Goal: Transaction & Acquisition: Book appointment/travel/reservation

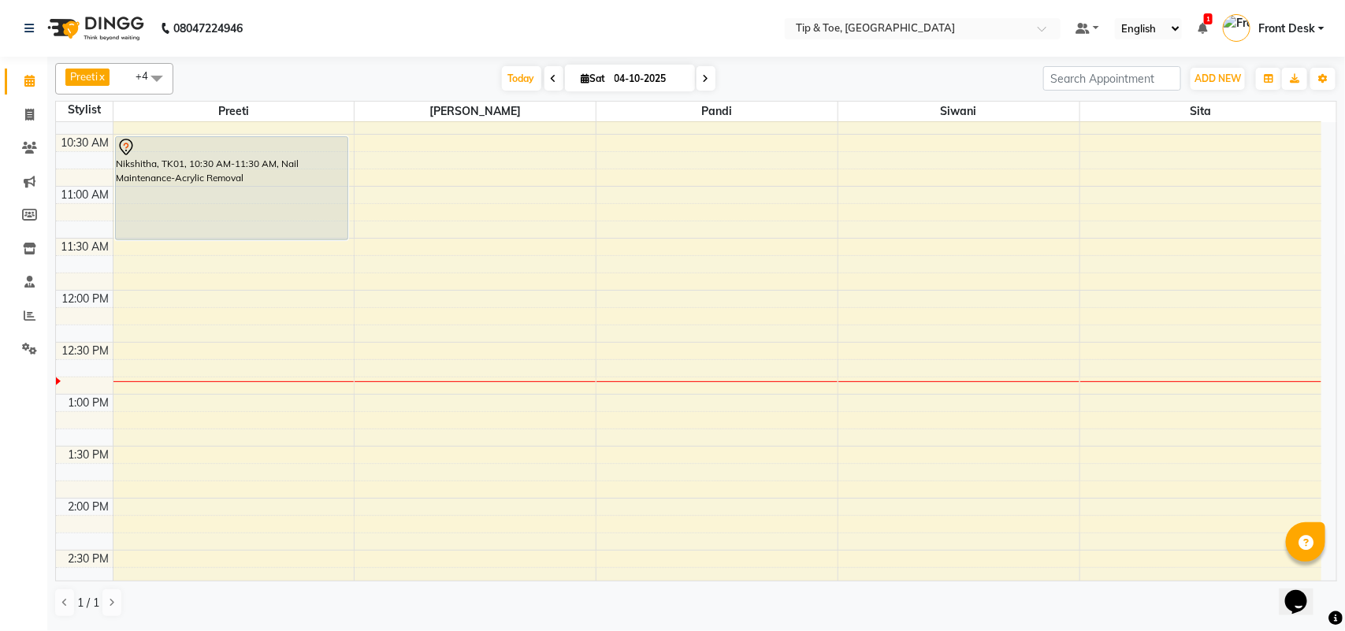
scroll to position [197, 0]
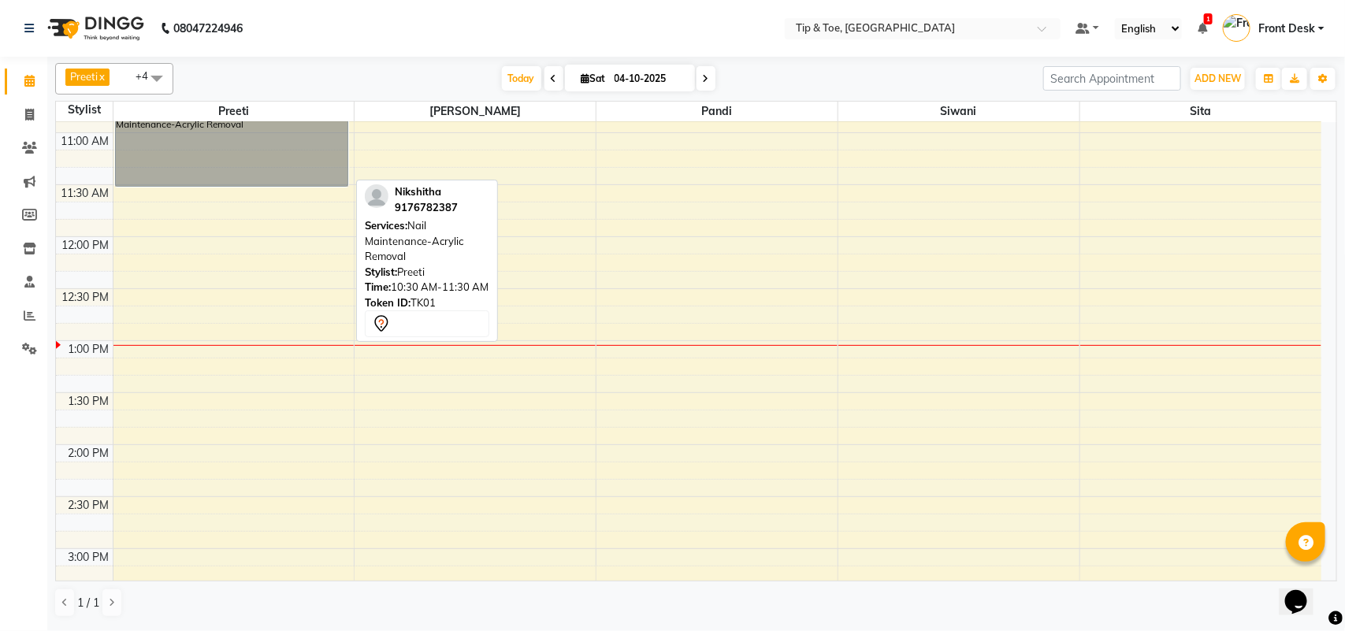
drag, startPoint x: 305, startPoint y: 150, endPoint x: 292, endPoint y: 152, distance: 12.8
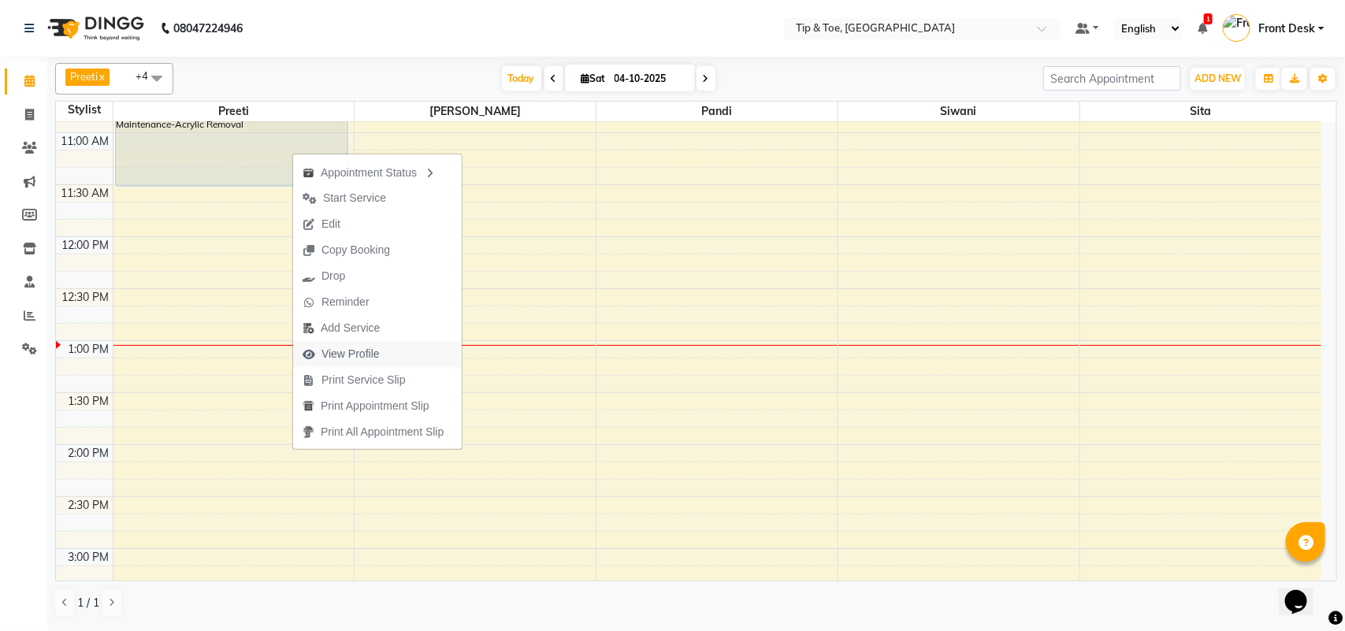
click at [315, 351] on icon "button" at bounding box center [308, 354] width 13 height 11
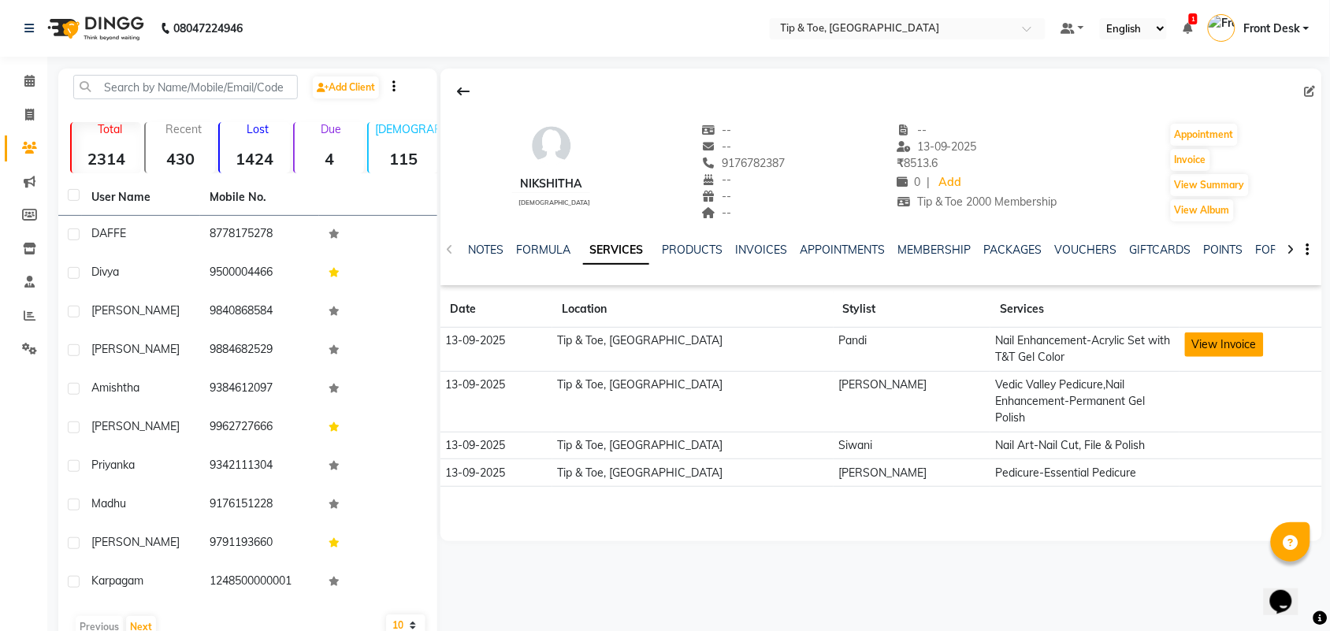
click at [1187, 347] on button "View Invoice" at bounding box center [1224, 344] width 79 height 24
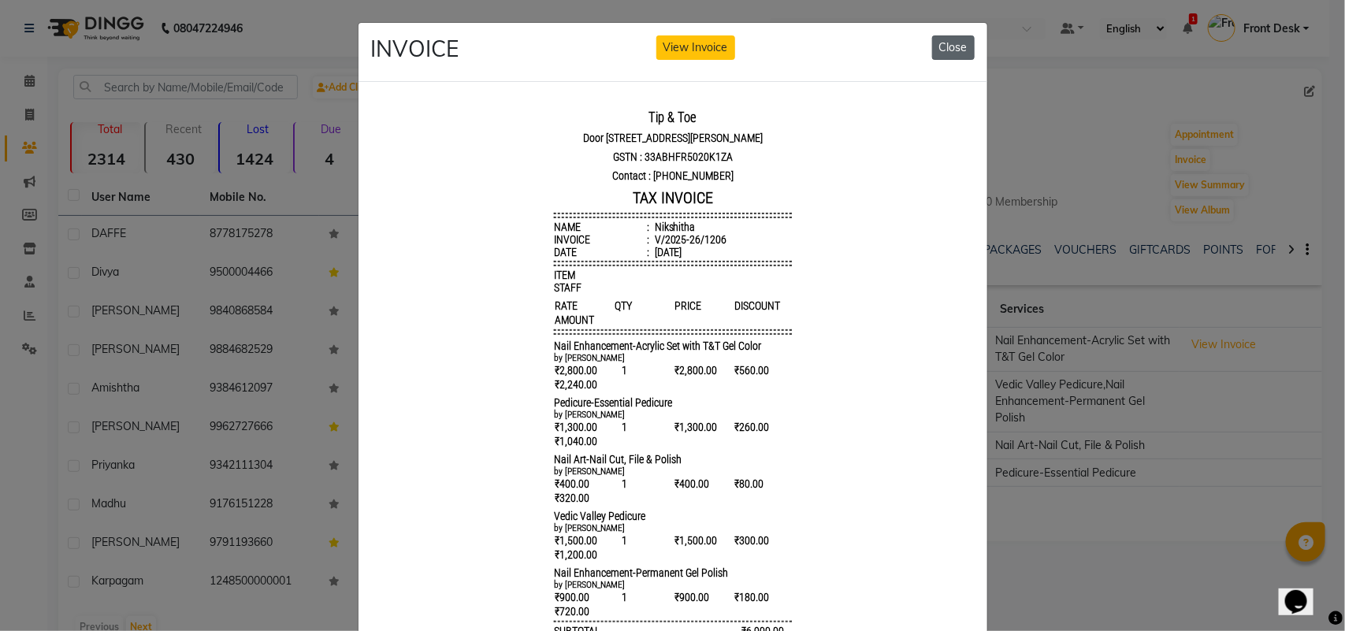
click at [947, 42] on button "Close" at bounding box center [953, 47] width 43 height 24
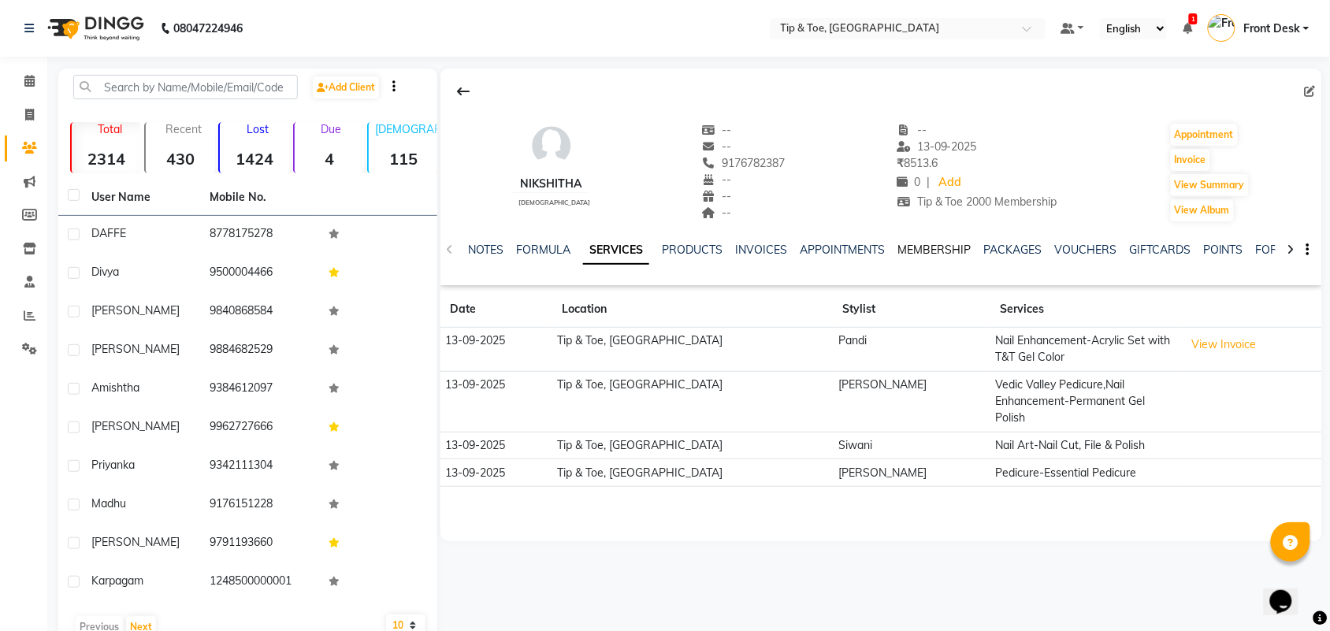
click at [931, 254] on link "MEMBERSHIP" at bounding box center [933, 250] width 73 height 14
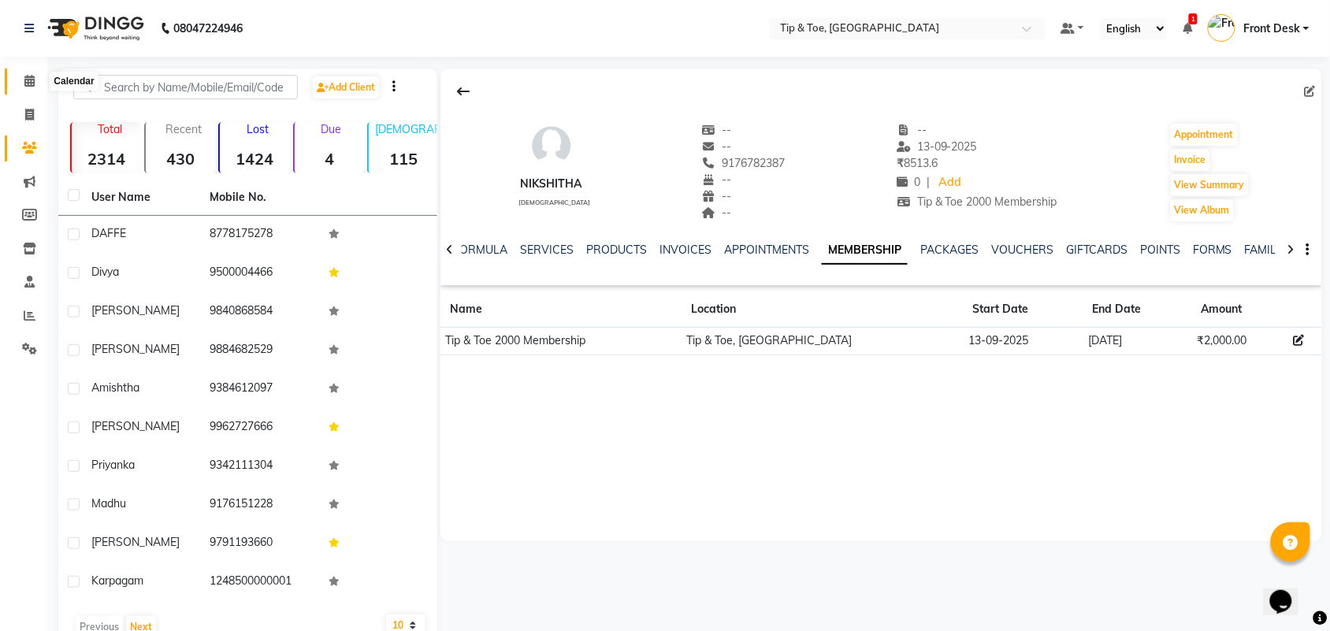
click at [32, 77] on icon at bounding box center [29, 81] width 10 height 12
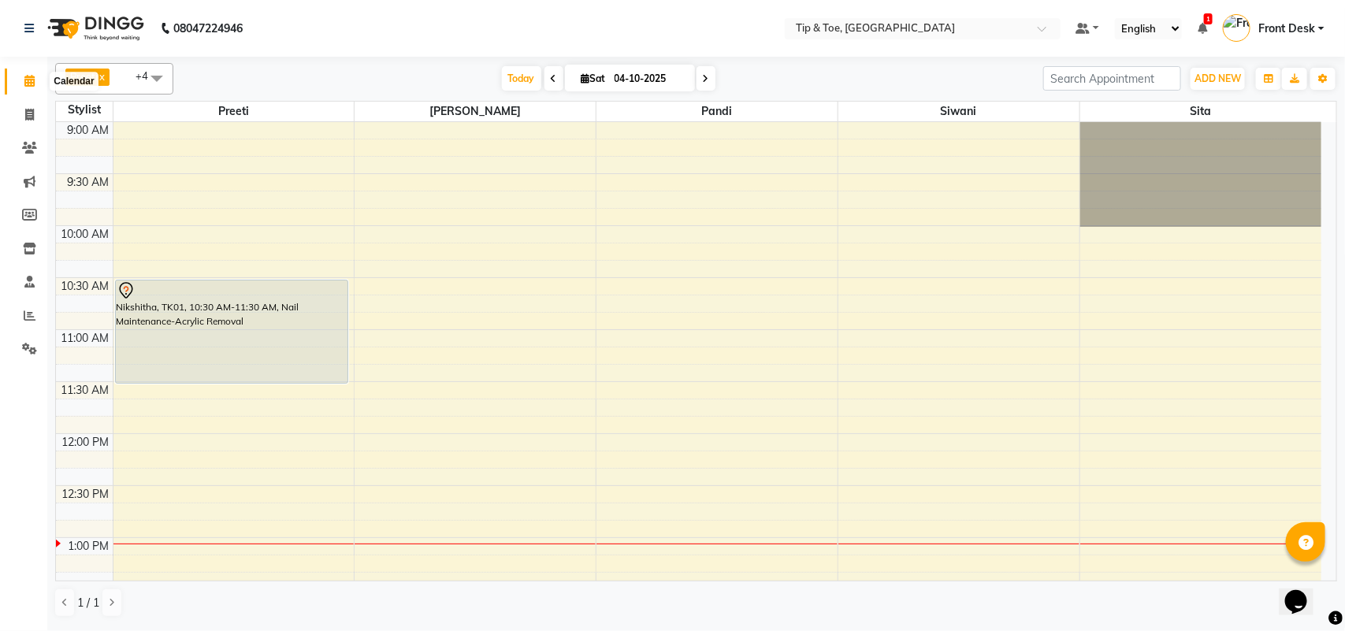
click at [32, 83] on icon at bounding box center [29, 81] width 10 height 12
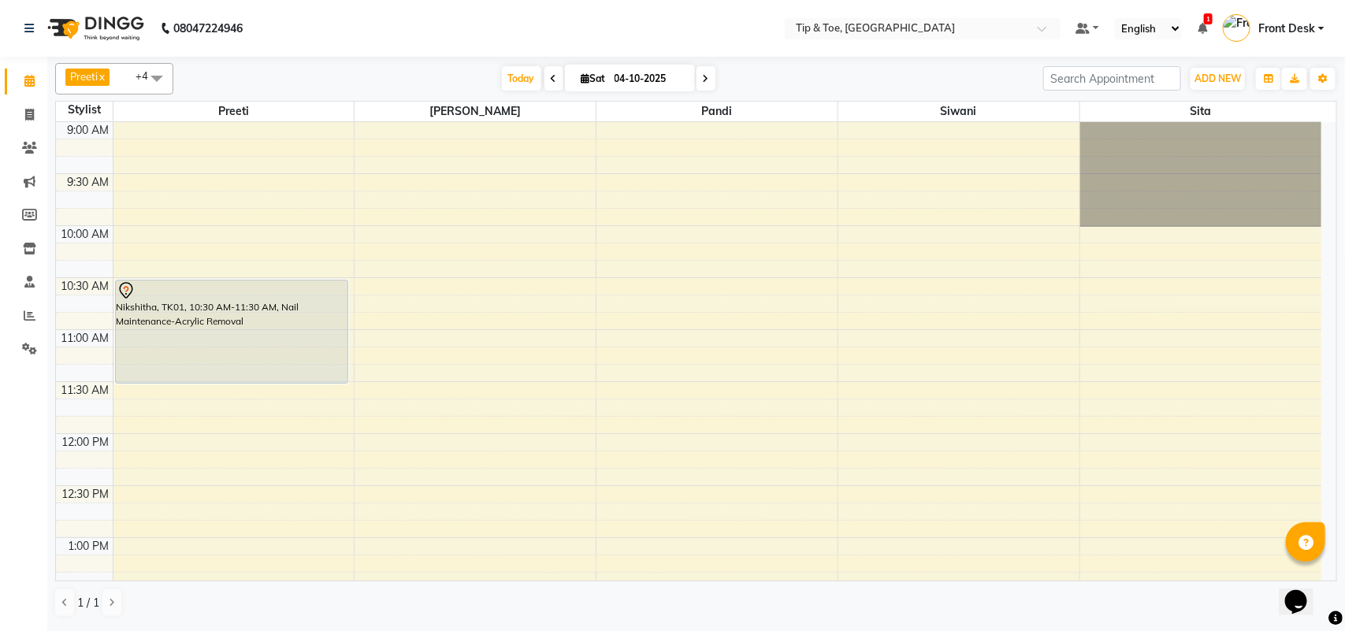
click at [701, 84] on span at bounding box center [705, 78] width 19 height 24
type input "05-10-2025"
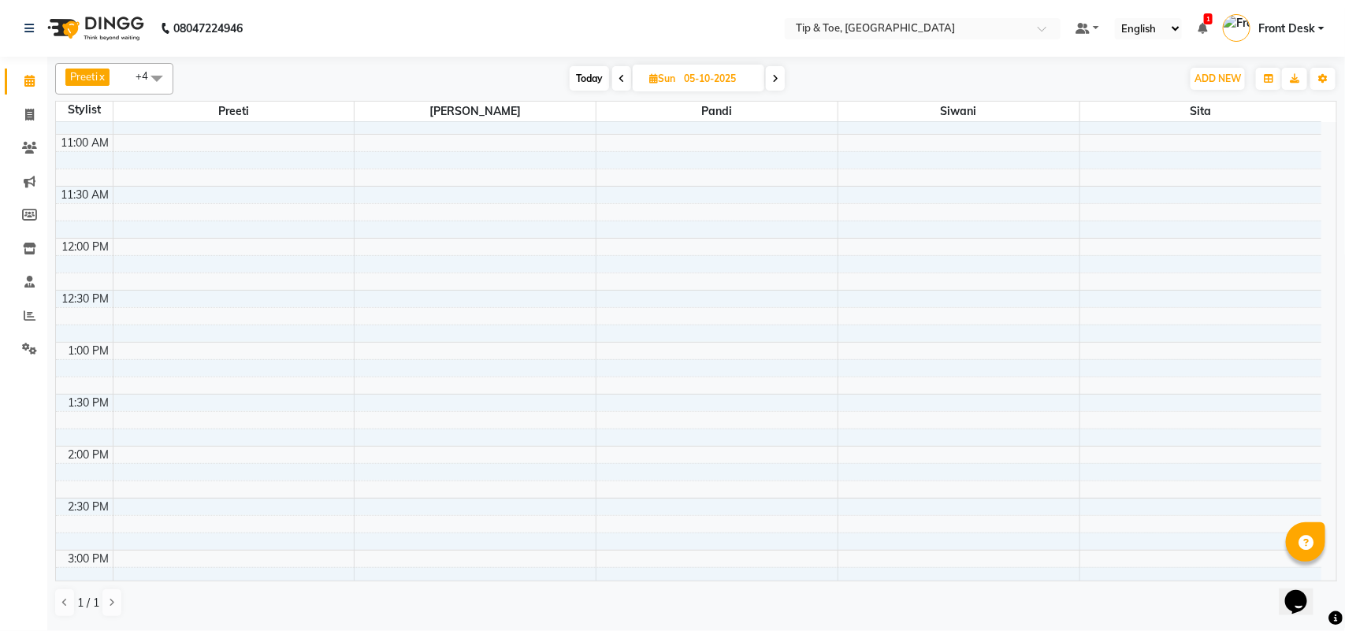
scroll to position [421, 0]
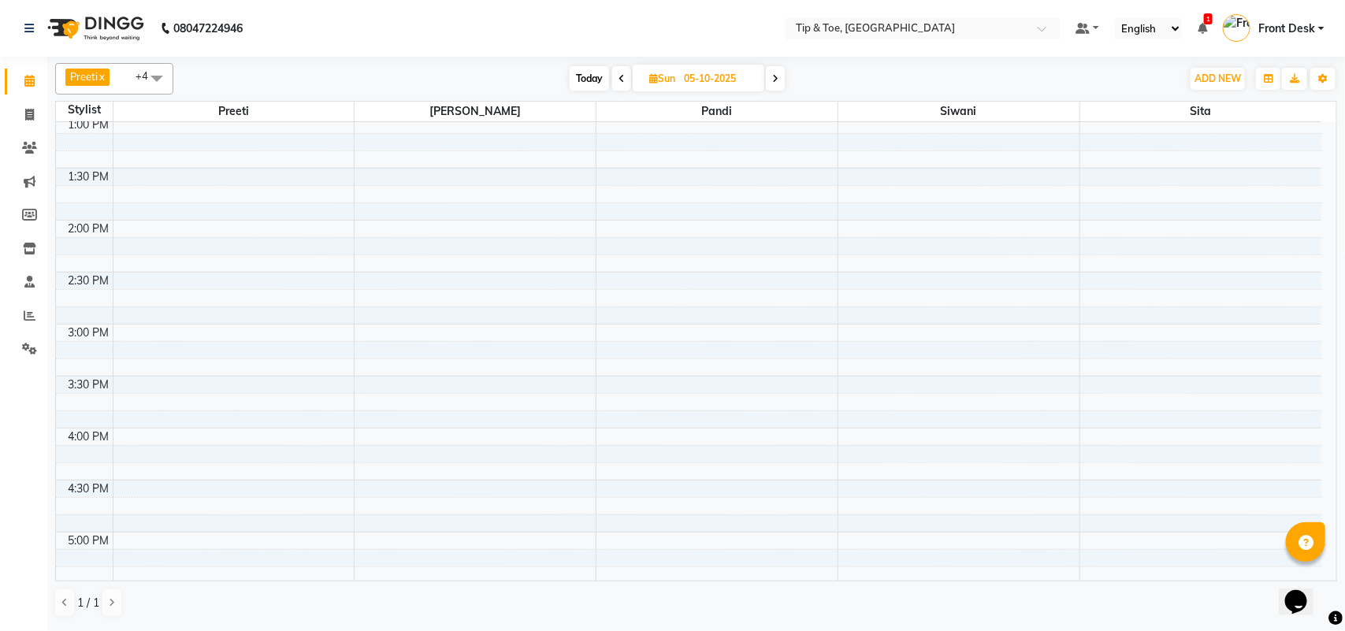
click at [202, 447] on div "9:00 AM 9:30 AM 10:00 AM 10:30 AM 11:00 AM 11:30 AM 12:00 PM 12:30 PM 1:00 PM 1…" at bounding box center [688, 428] width 1265 height 1455
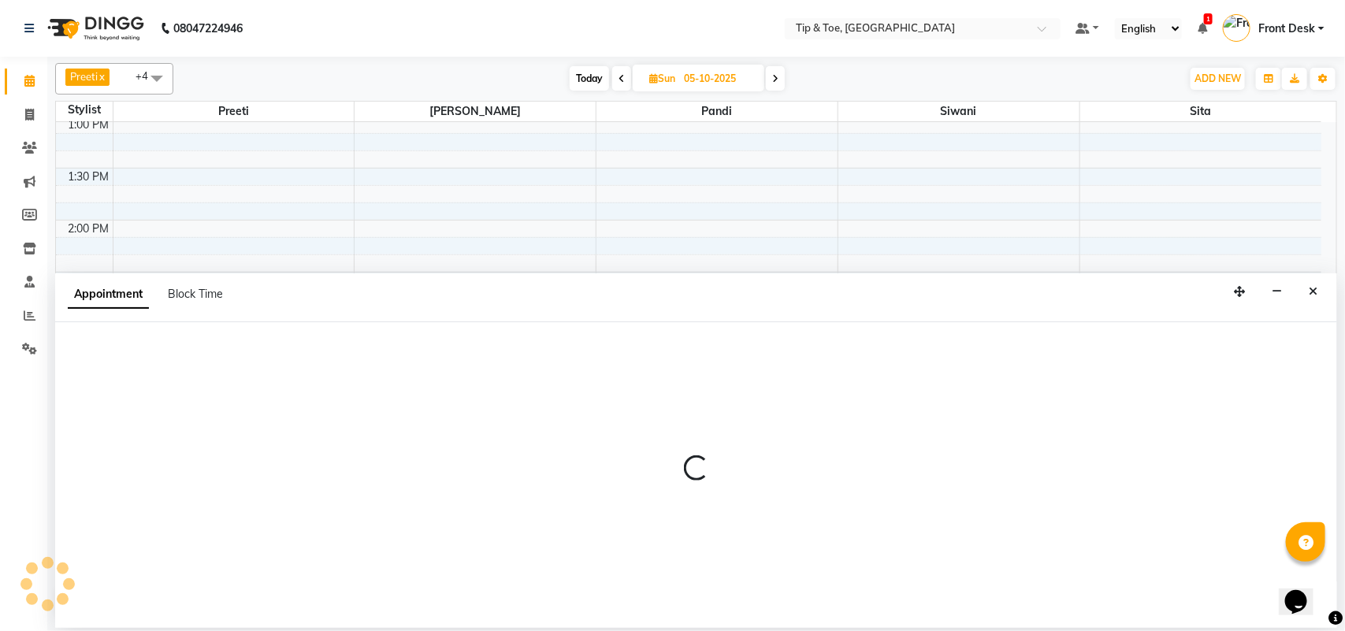
select select "39915"
select select "tentative"
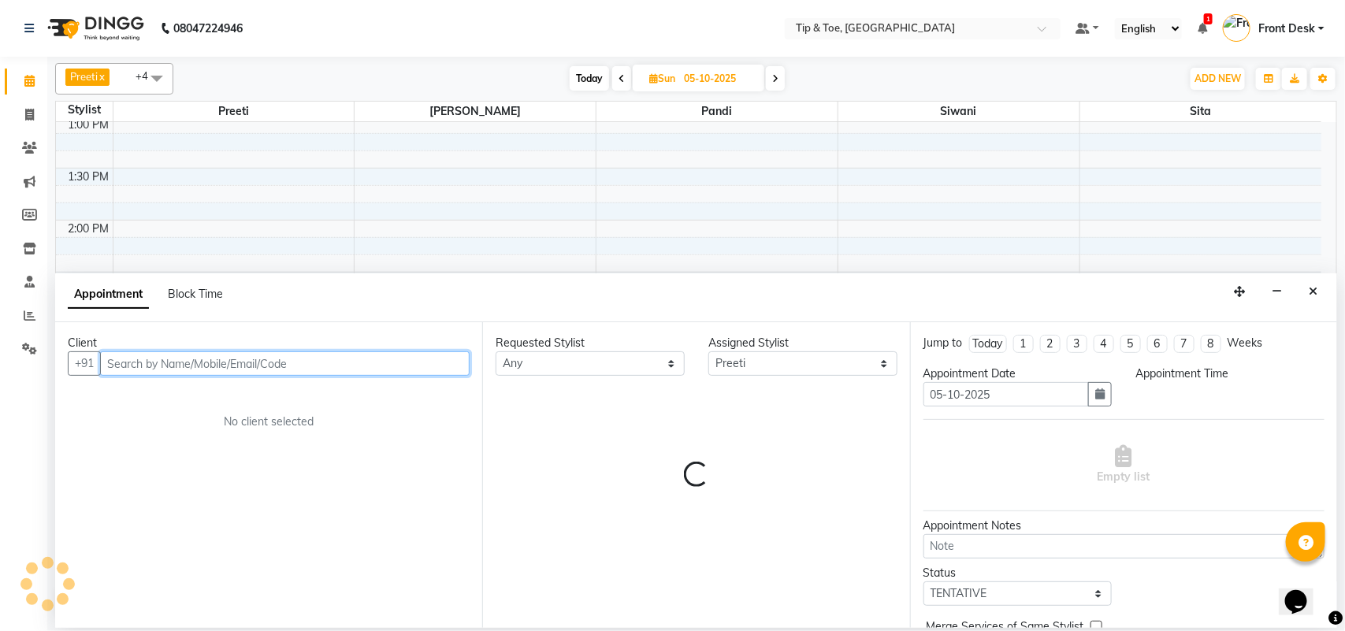
select select "960"
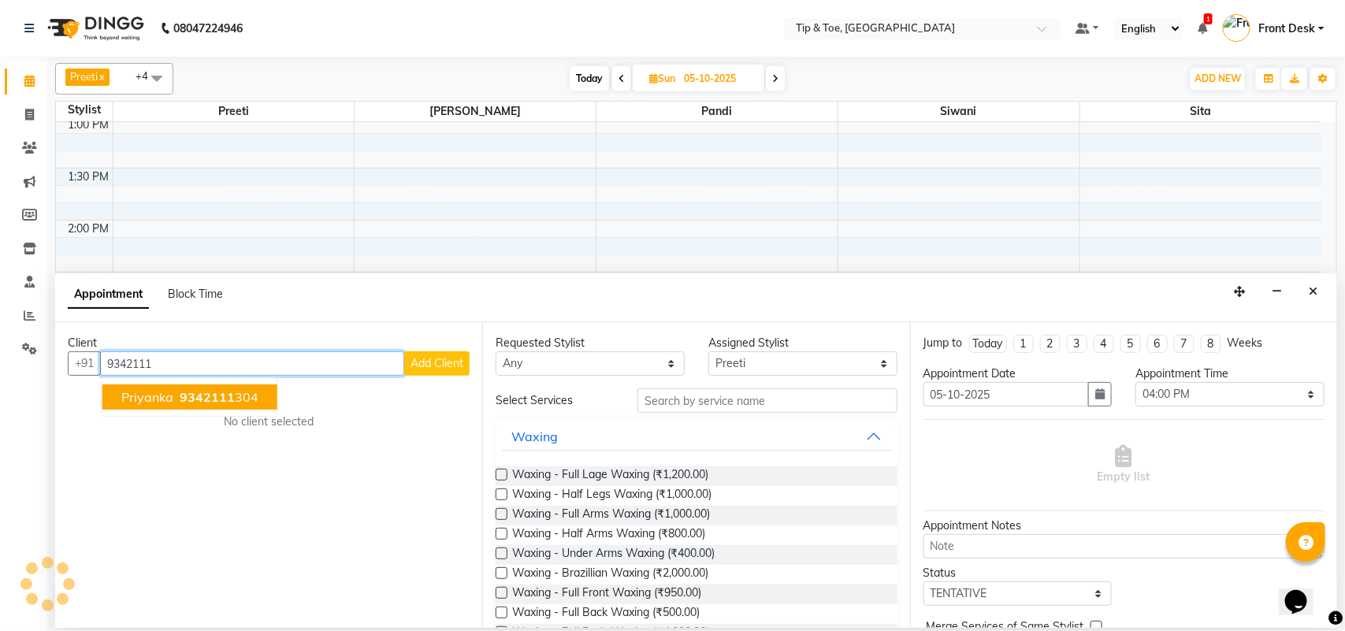
click at [213, 398] on span "9342111" at bounding box center [207, 397] width 55 height 16
type input "9342111304"
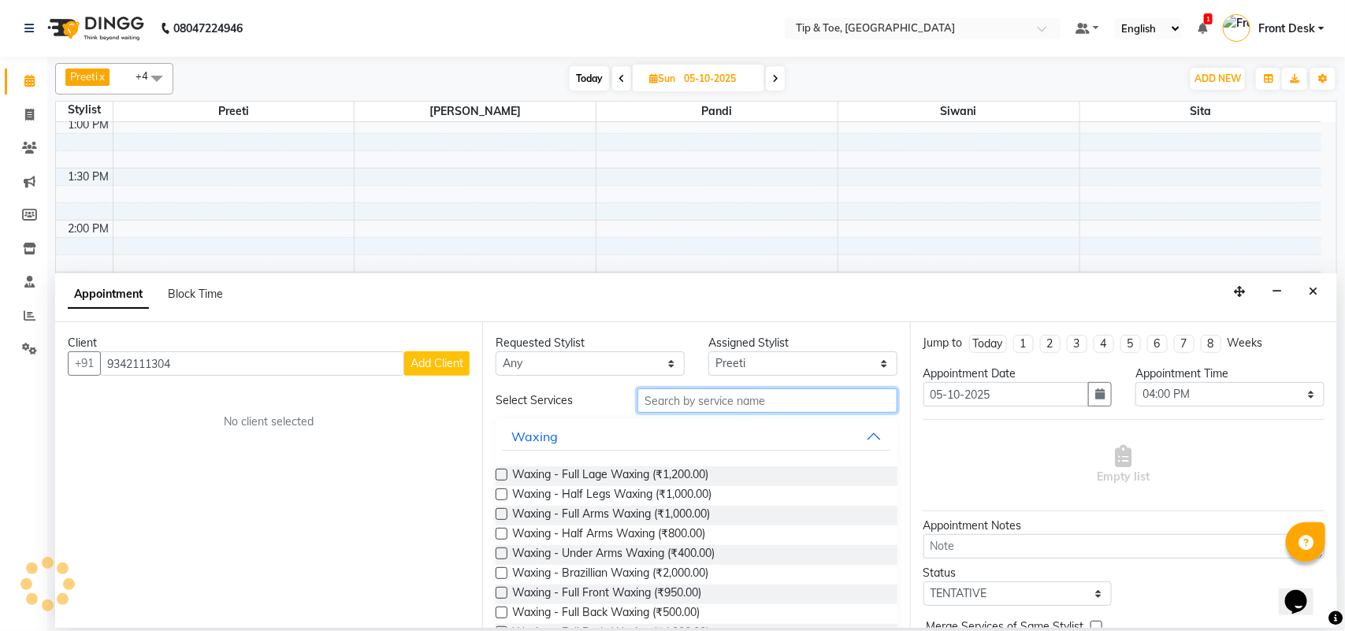
click at [694, 404] on input "text" at bounding box center [767, 400] width 260 height 24
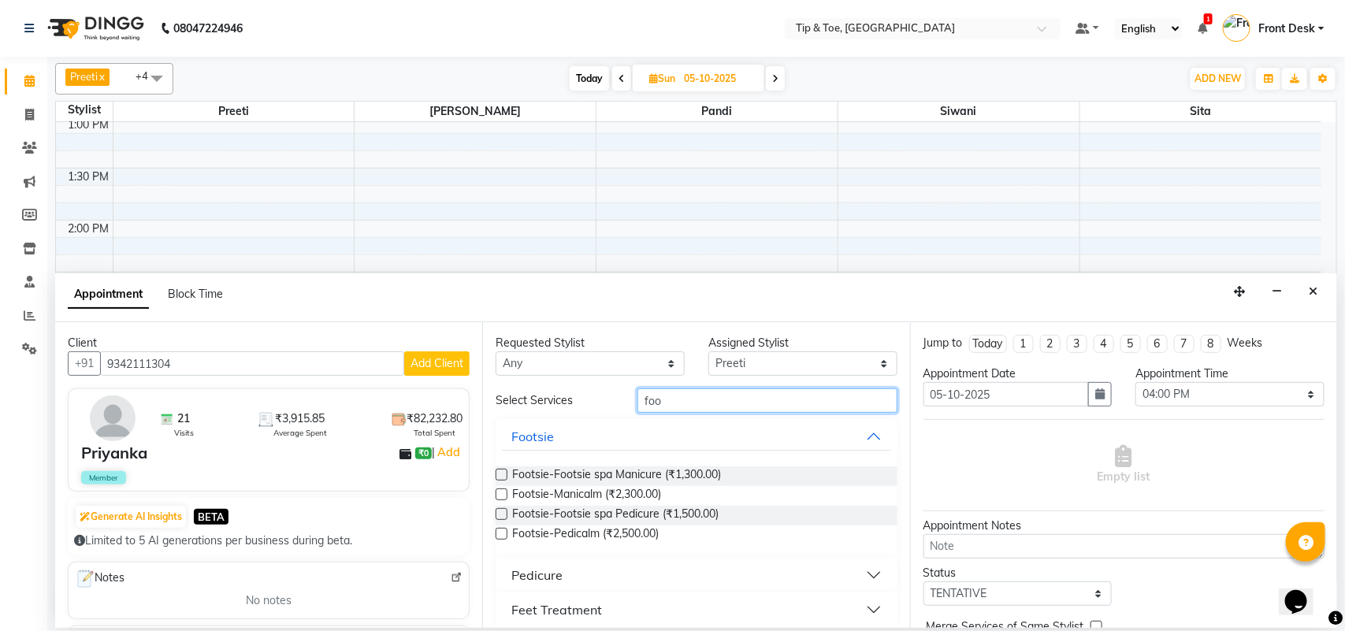
type input "foo"
click at [604, 612] on button "Feet Treatment" at bounding box center [696, 610] width 388 height 28
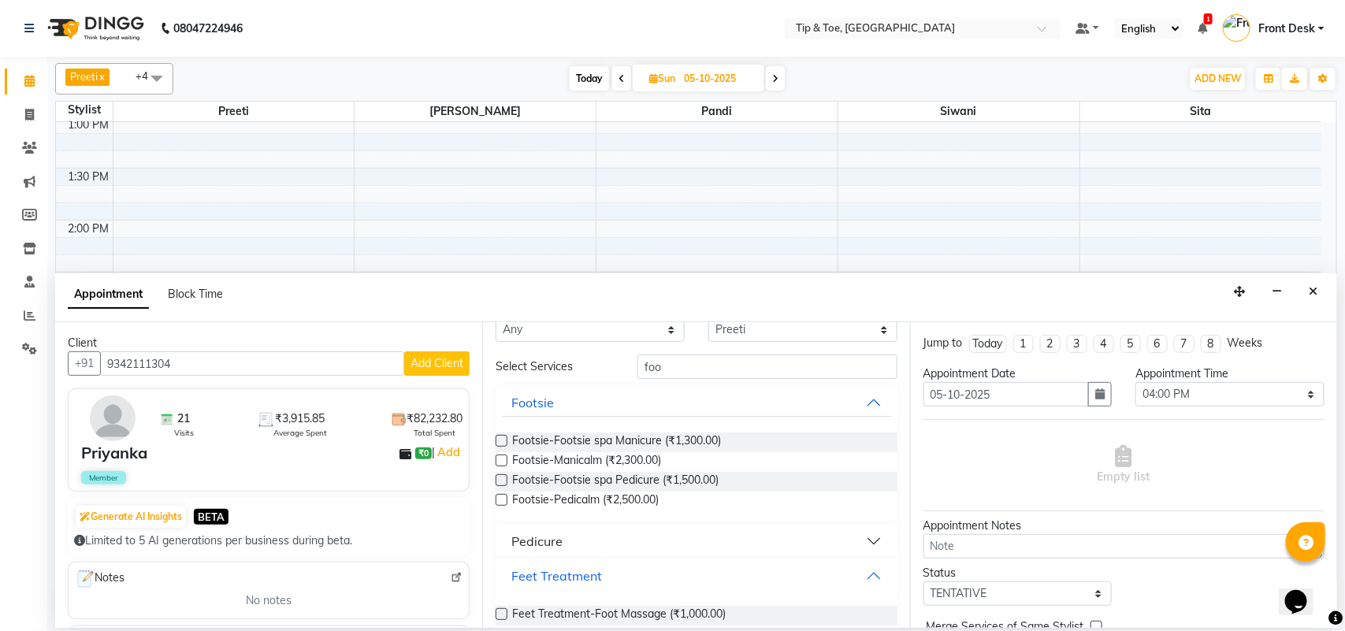
scroll to position [57, 0]
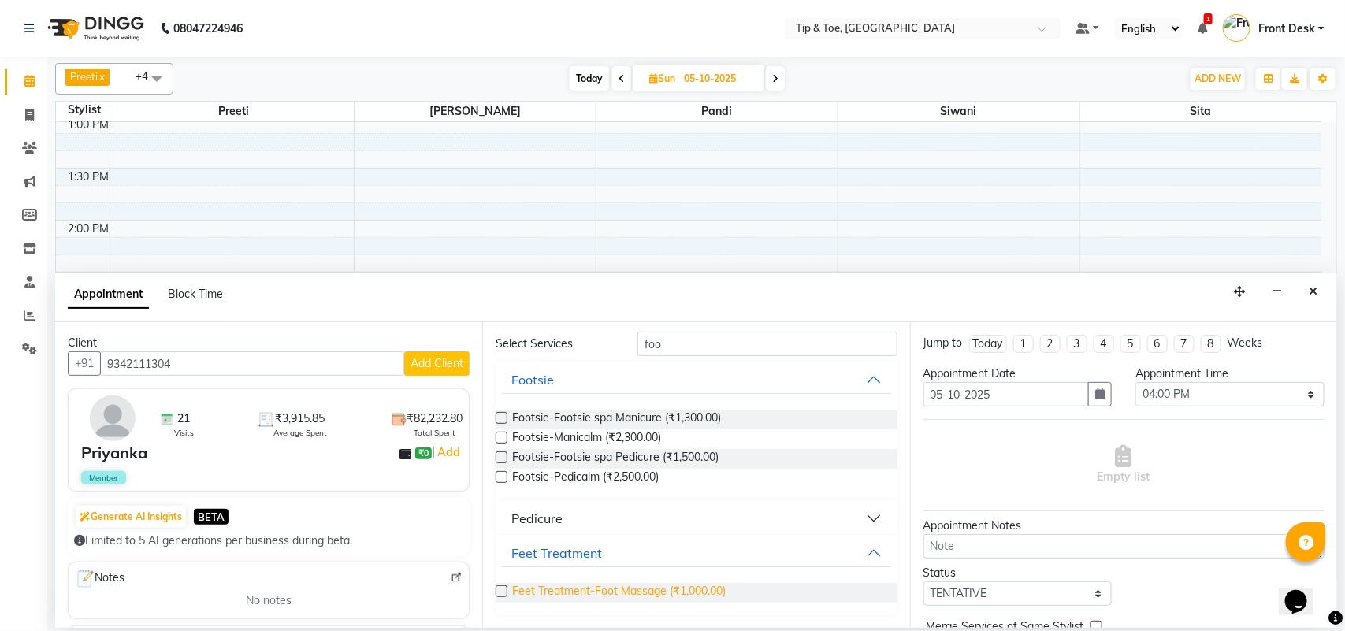
click at [681, 583] on span "Feet Treatment-Foot Massage (₹1,000.00)" at bounding box center [618, 593] width 213 height 20
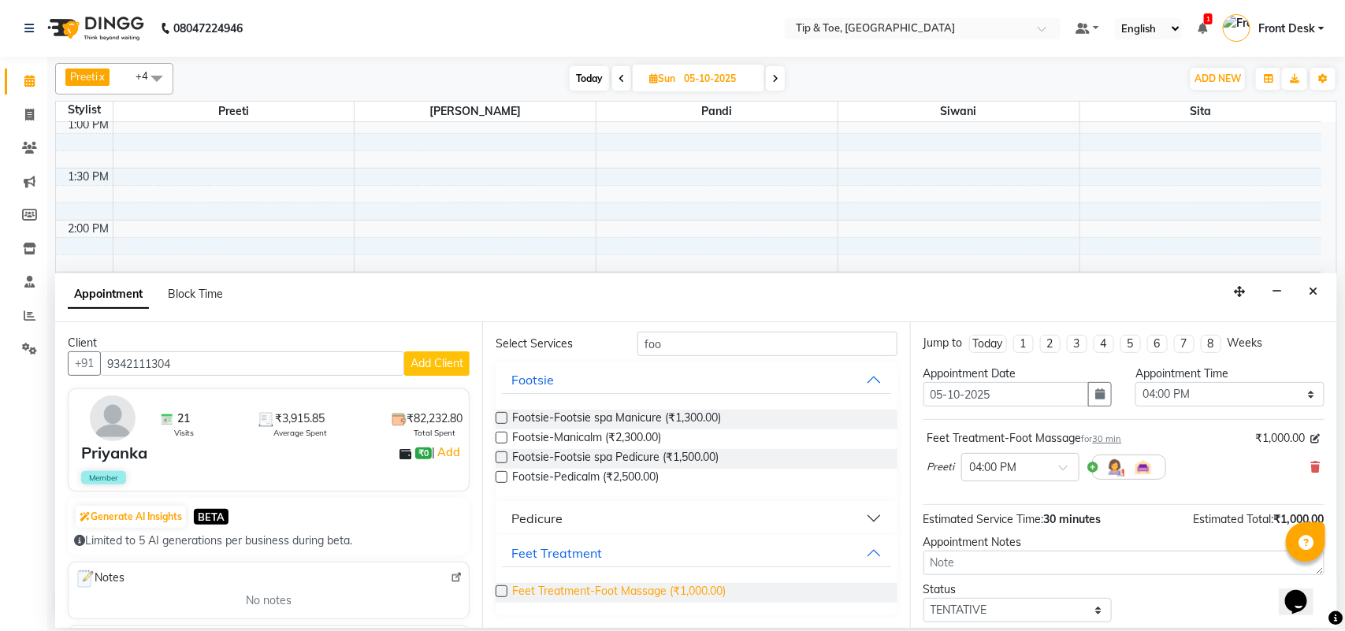
click at [681, 583] on span "Feet Treatment-Foot Massage (₹1,000.00)" at bounding box center [618, 593] width 213 height 20
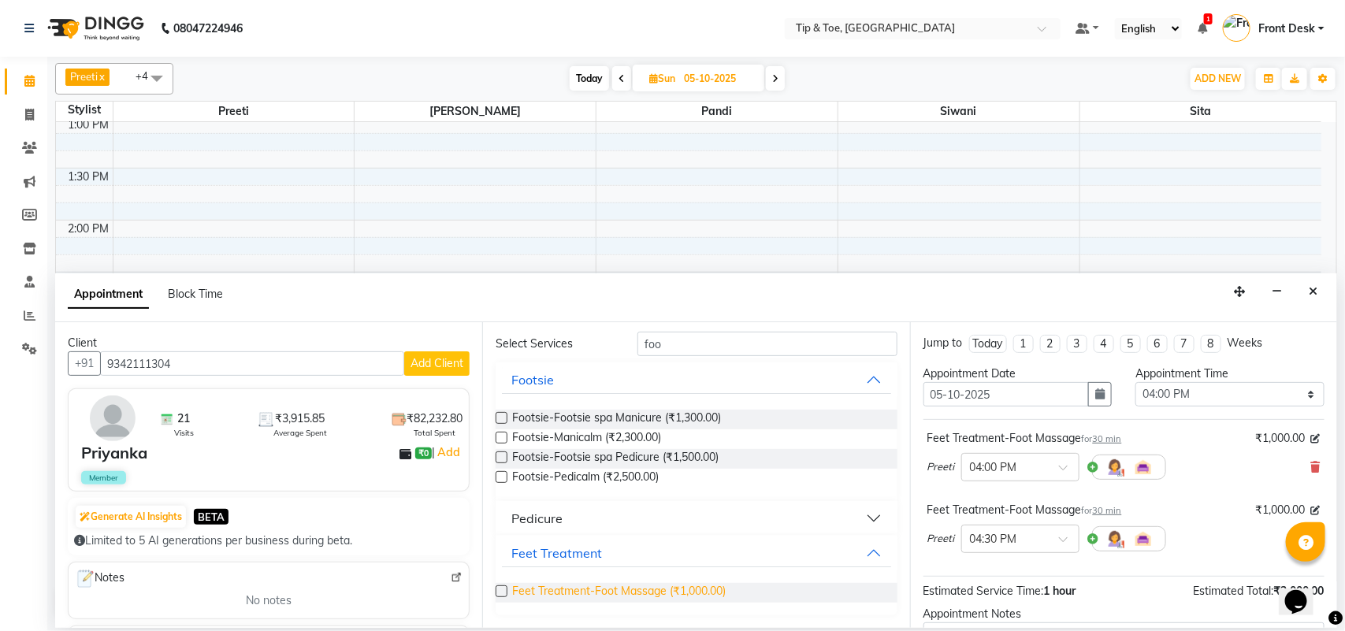
click at [681, 583] on span "Feet Treatment-Foot Massage (₹1,000.00)" at bounding box center [618, 593] width 213 height 20
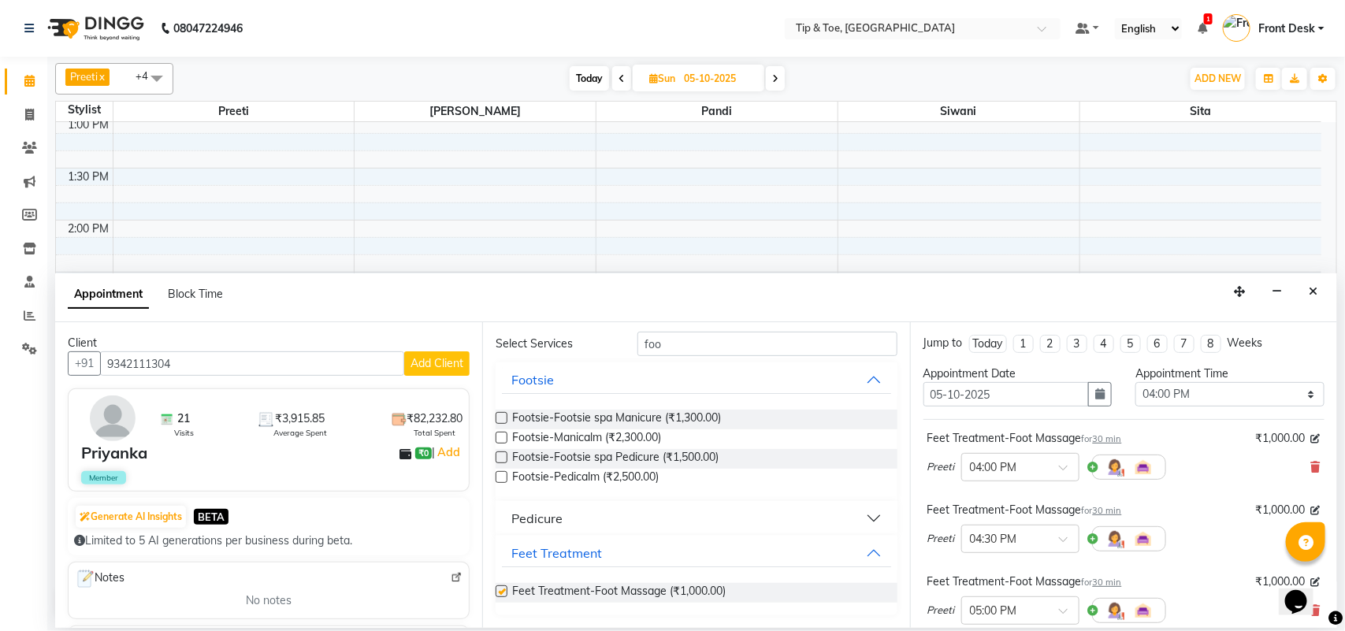
checkbox input "false"
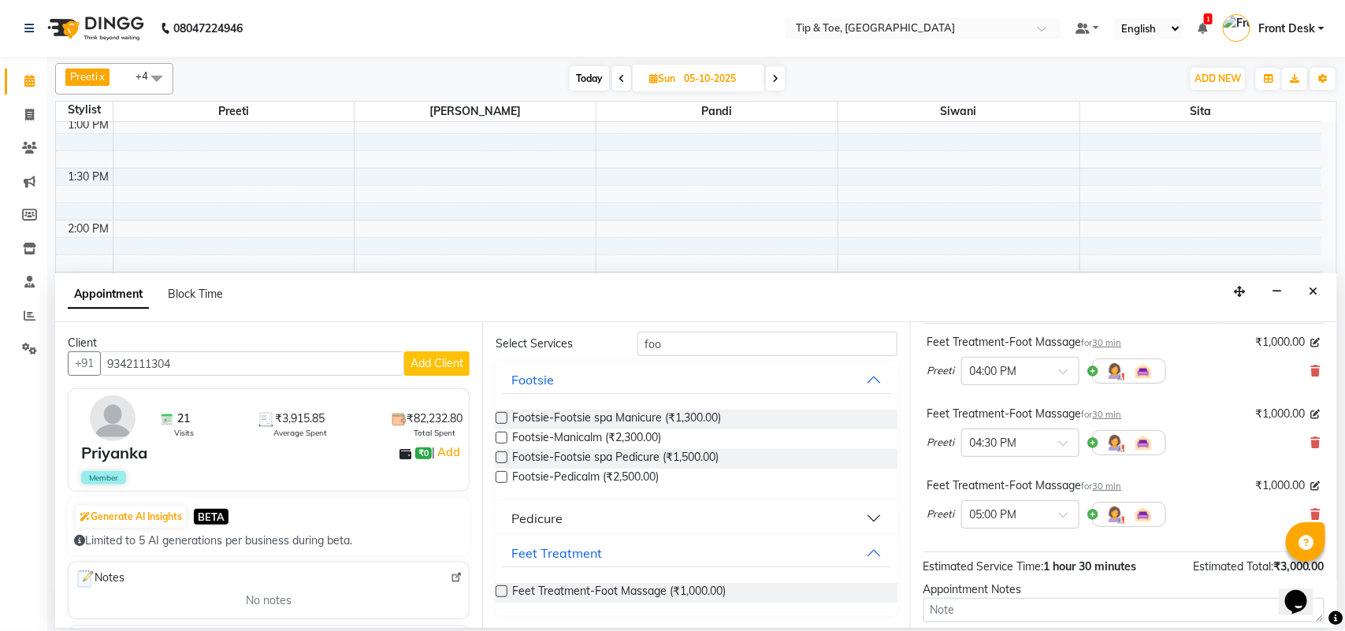
scroll to position [238, 0]
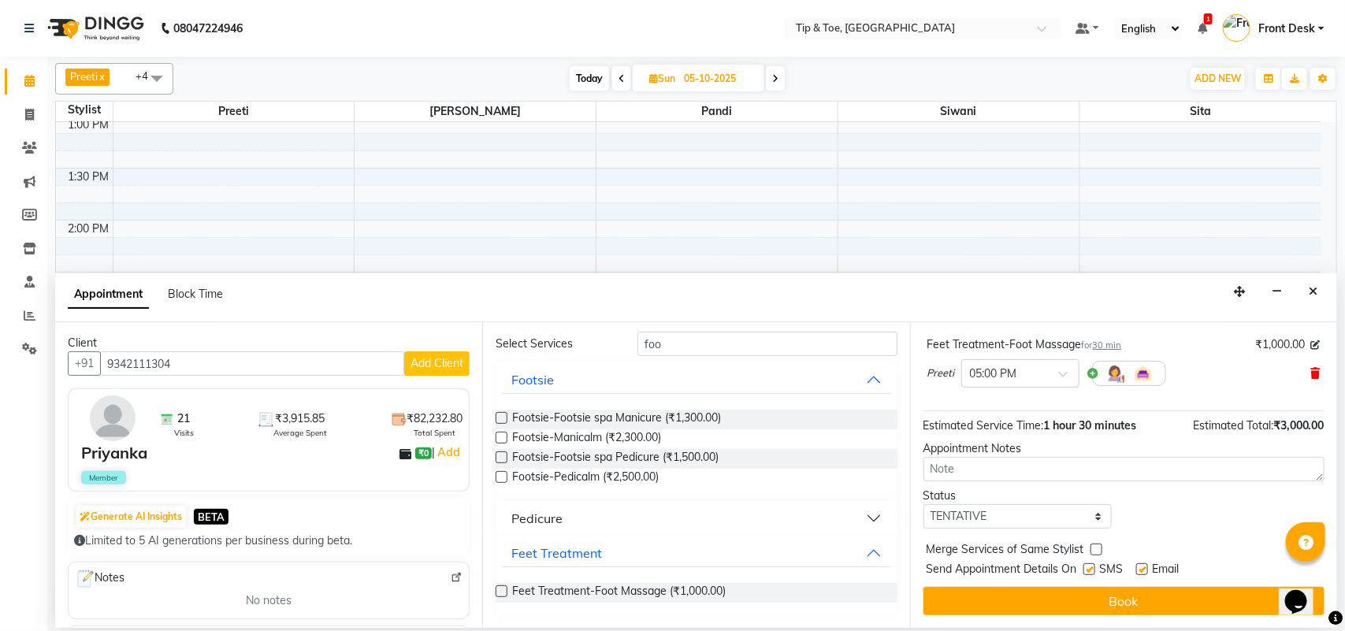
click at [1311, 373] on icon at bounding box center [1315, 373] width 9 height 11
click at [683, 345] on input "foo" at bounding box center [767, 344] width 260 height 24
type input "f"
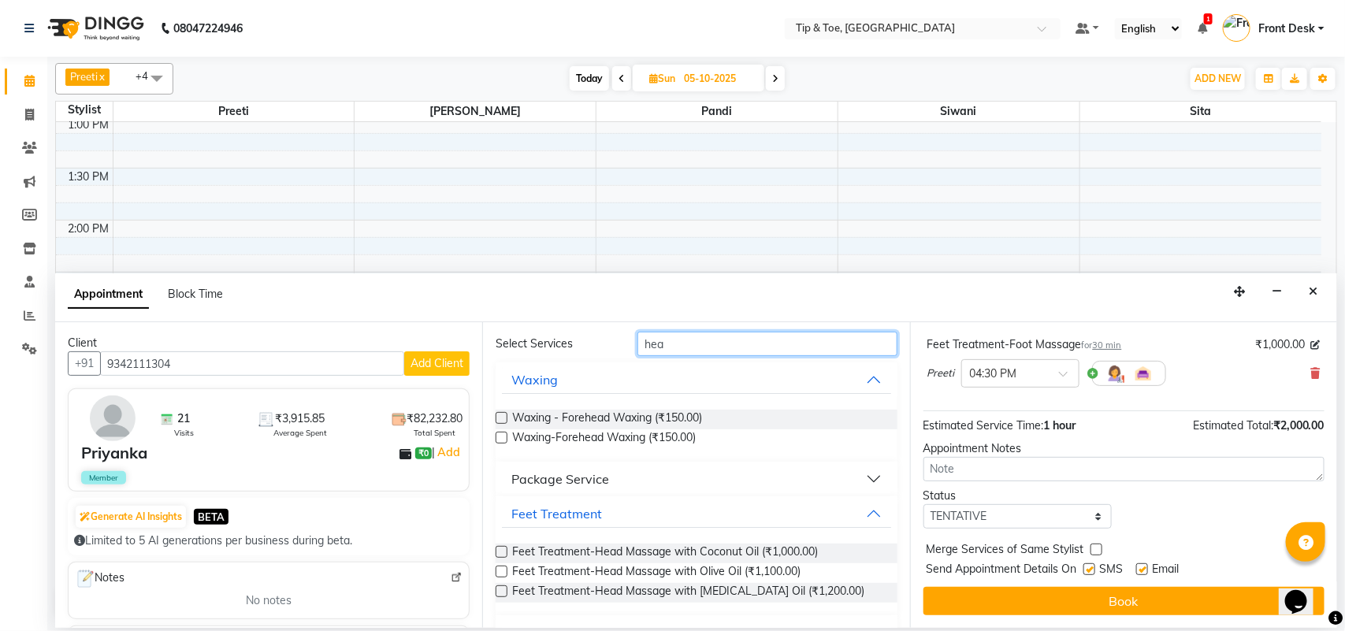
scroll to position [0, 0]
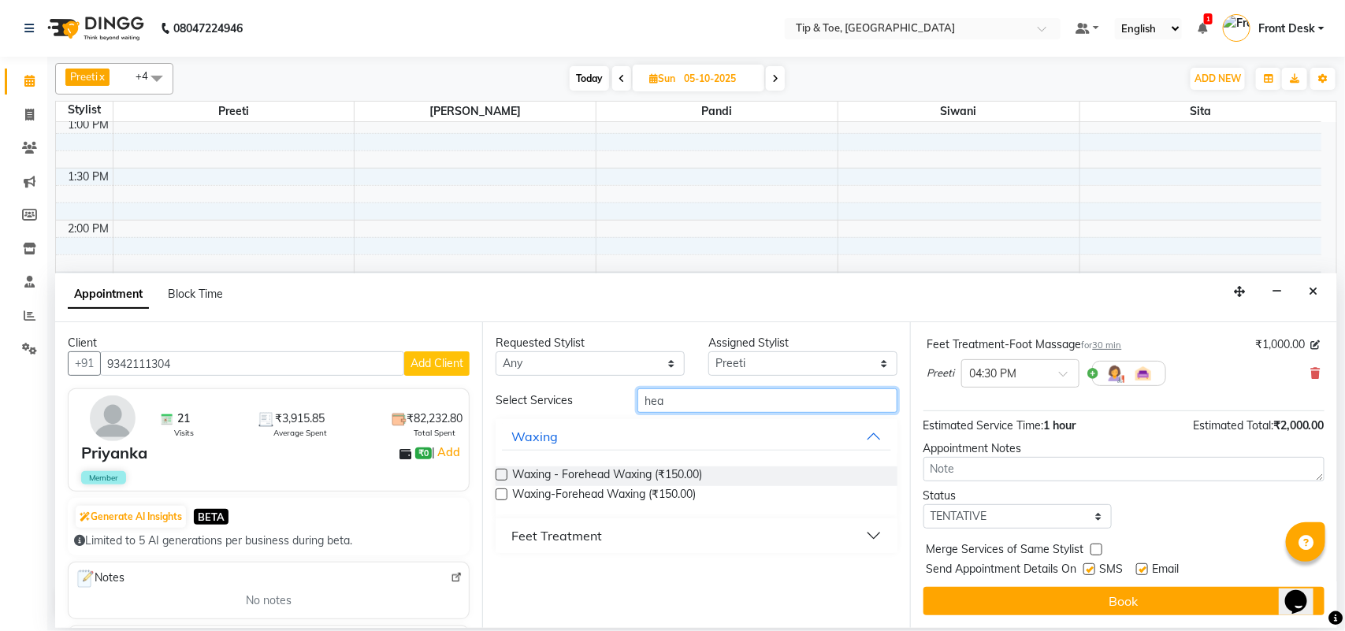
type input "hea"
click at [584, 533] on div "Feet Treatment" at bounding box center [556, 535] width 91 height 19
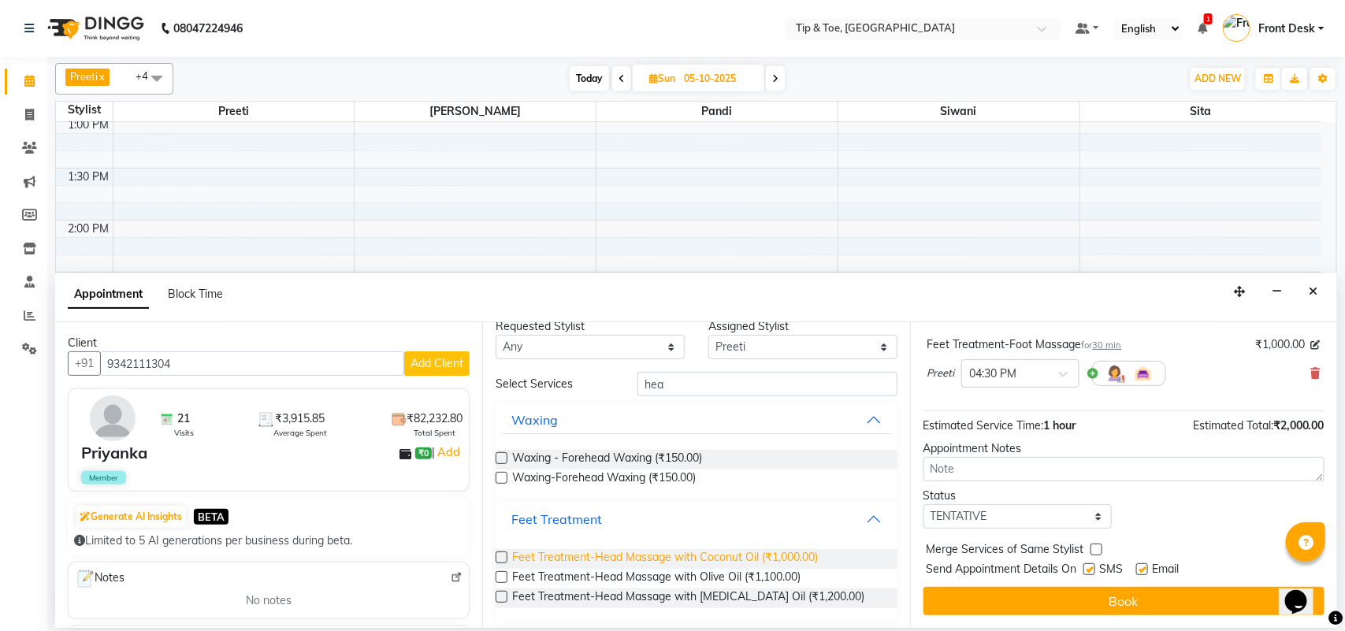
scroll to position [22, 0]
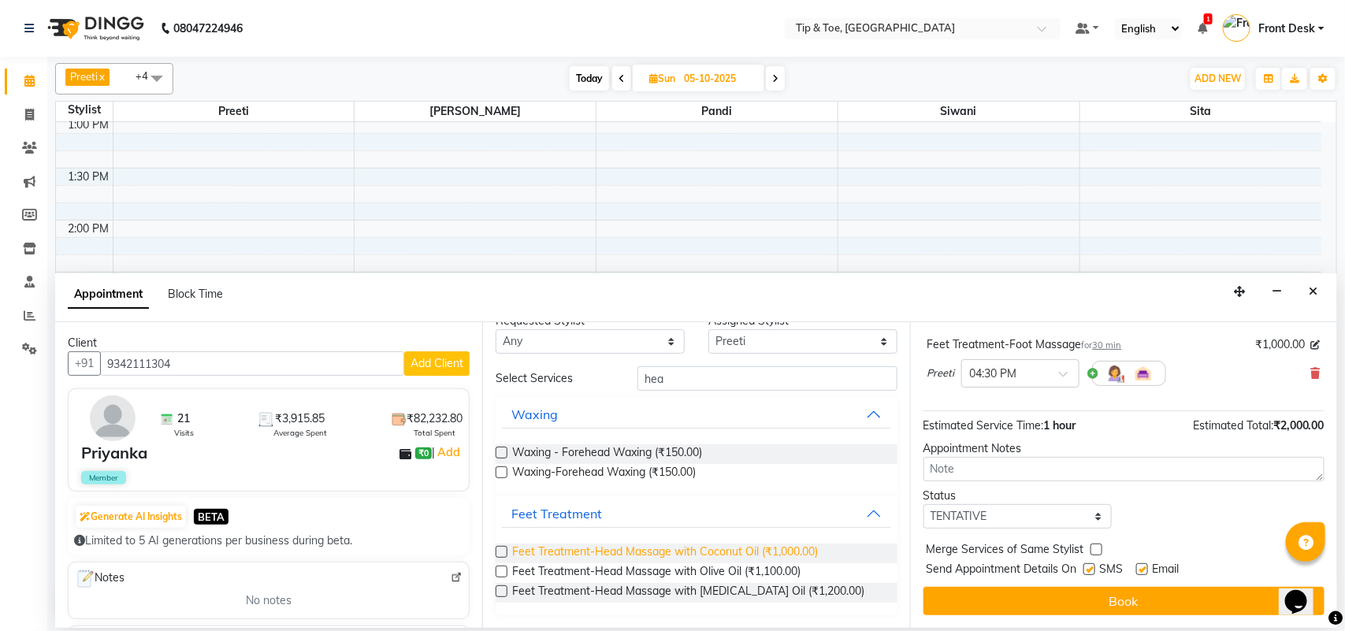
click at [625, 552] on span "Feet Treatment-Head Massage with Coconut Oil (₹1,000.00)" at bounding box center [665, 554] width 306 height 20
checkbox input "false"
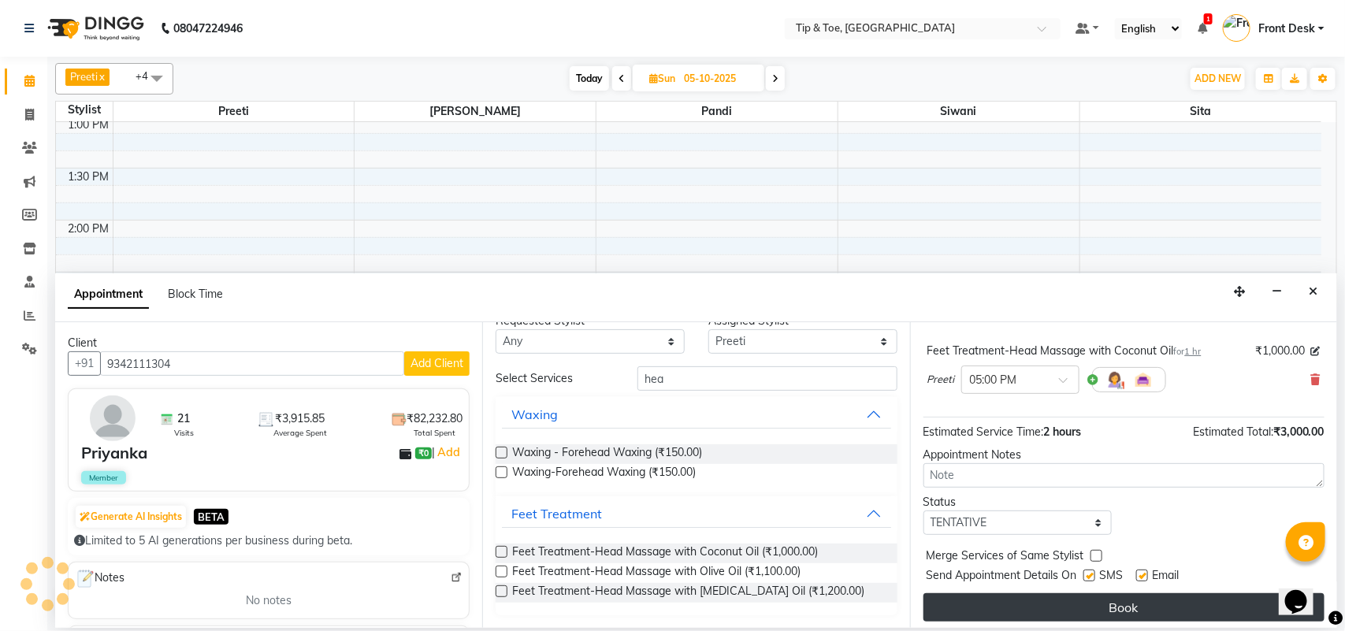
scroll to position [238, 0]
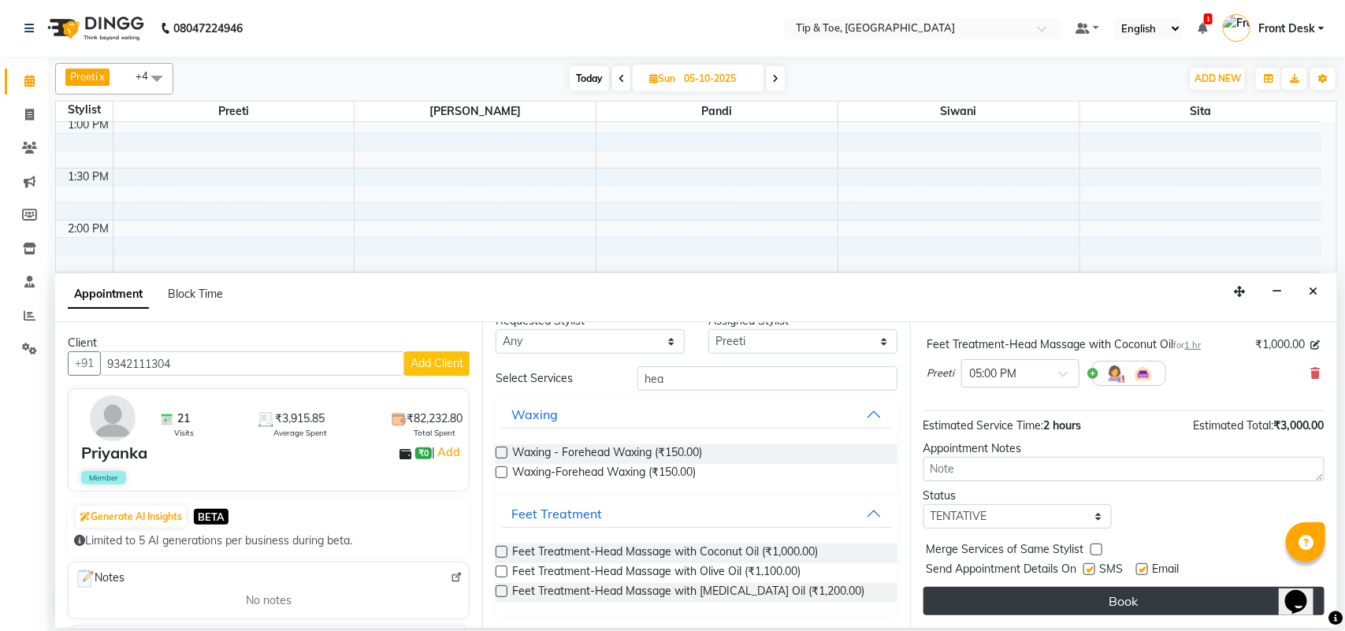
click at [1057, 600] on button "Book" at bounding box center [1123, 601] width 401 height 28
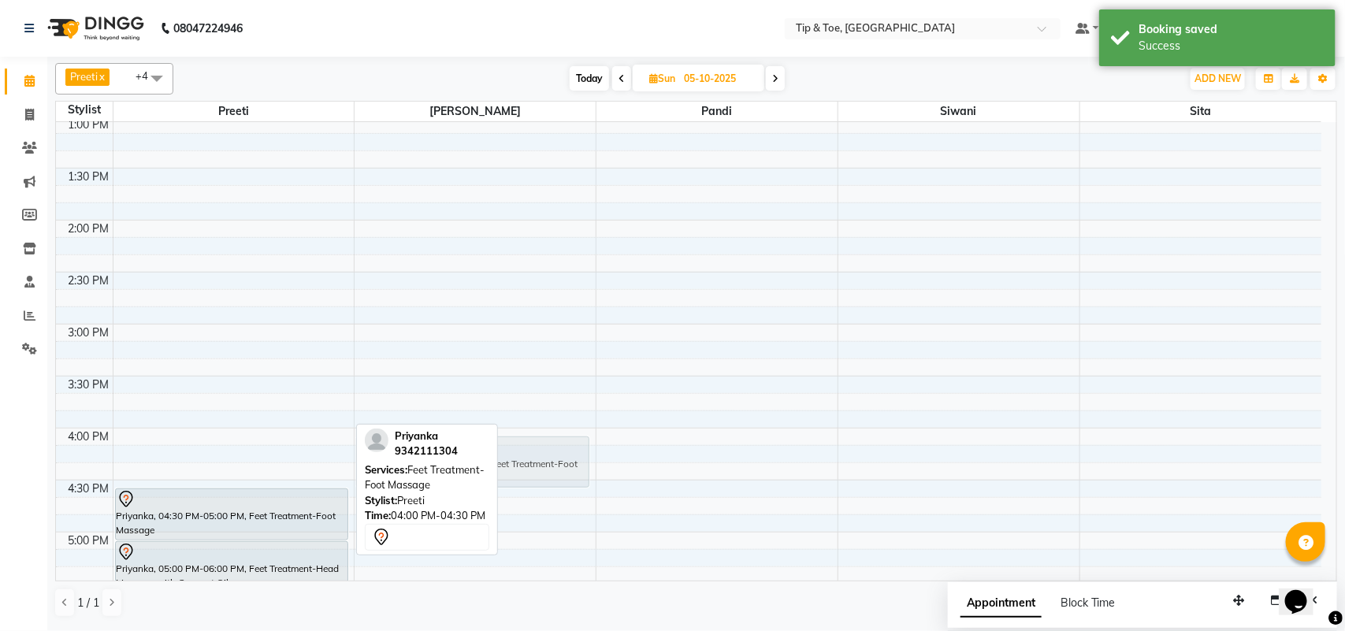
drag, startPoint x: 238, startPoint y: 466, endPoint x: 443, endPoint y: 466, distance: 205.6
click at [443, 466] on div "Preeti x [PERSON_NAME] x Siwani x Sita x +4 Select All Preeti [PERSON_NAME] [PE…" at bounding box center [696, 340] width 1282 height 567
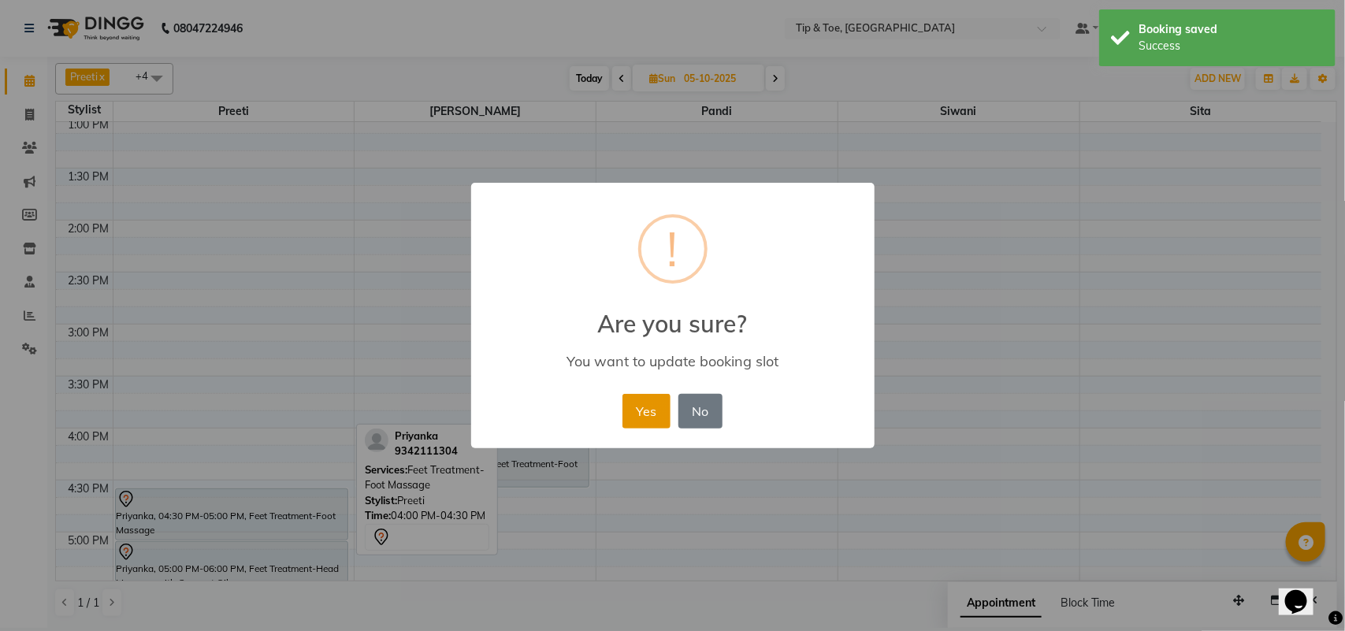
click at [639, 417] on button "Yes" at bounding box center [646, 411] width 48 height 35
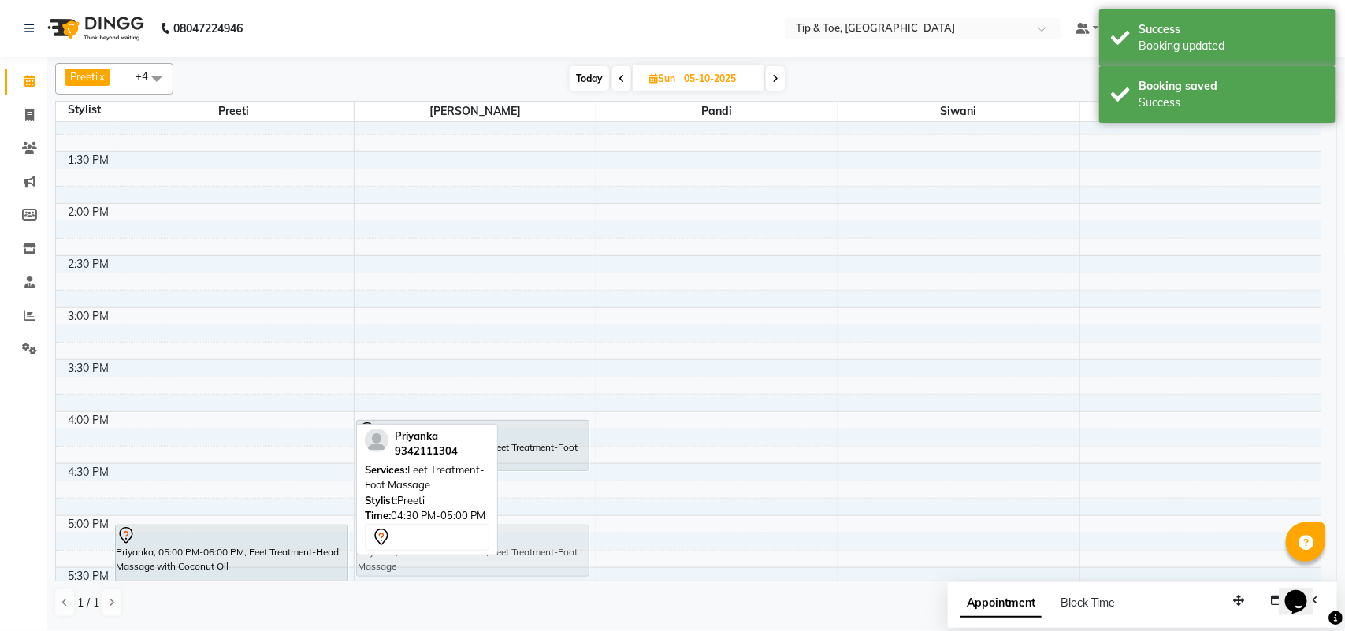
scroll to position [439, 0]
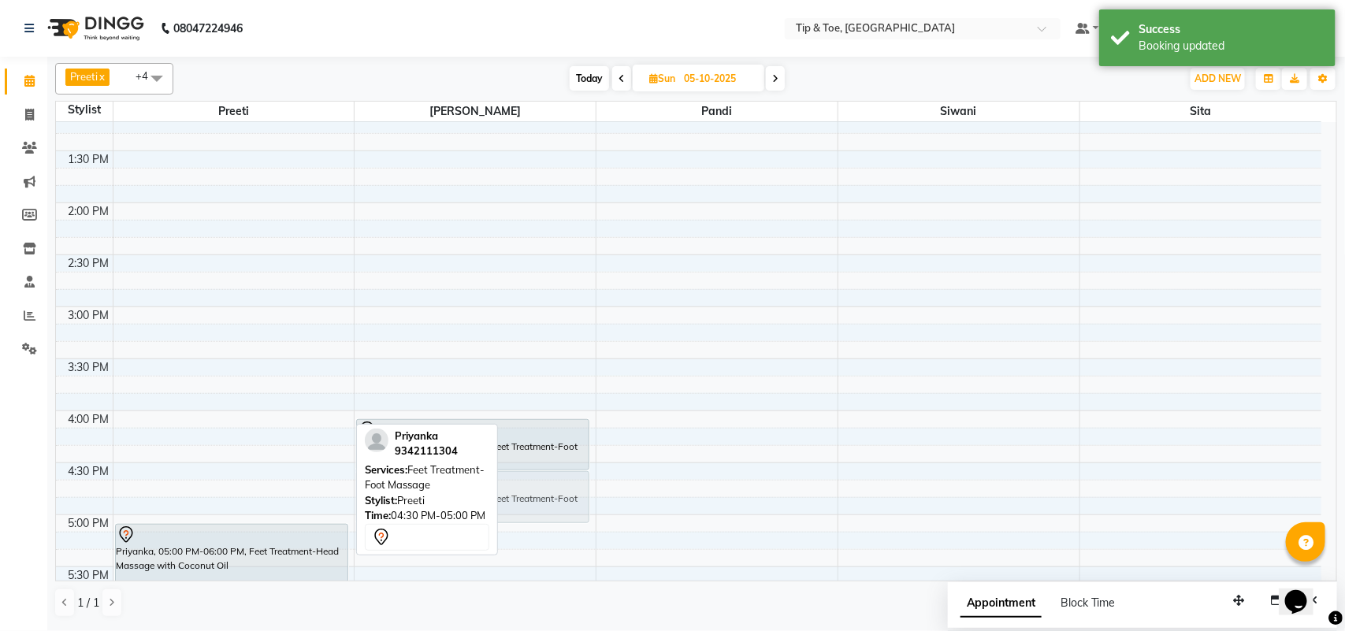
drag, startPoint x: 250, startPoint y: 510, endPoint x: 549, endPoint y: 498, distance: 298.8
click at [549, 498] on tr "Priyanka, 04:30 PM-05:00 PM, Feet Treatment-Foot Massage Priyanka, 05:00 PM-06:…" at bounding box center [688, 410] width 1265 height 1455
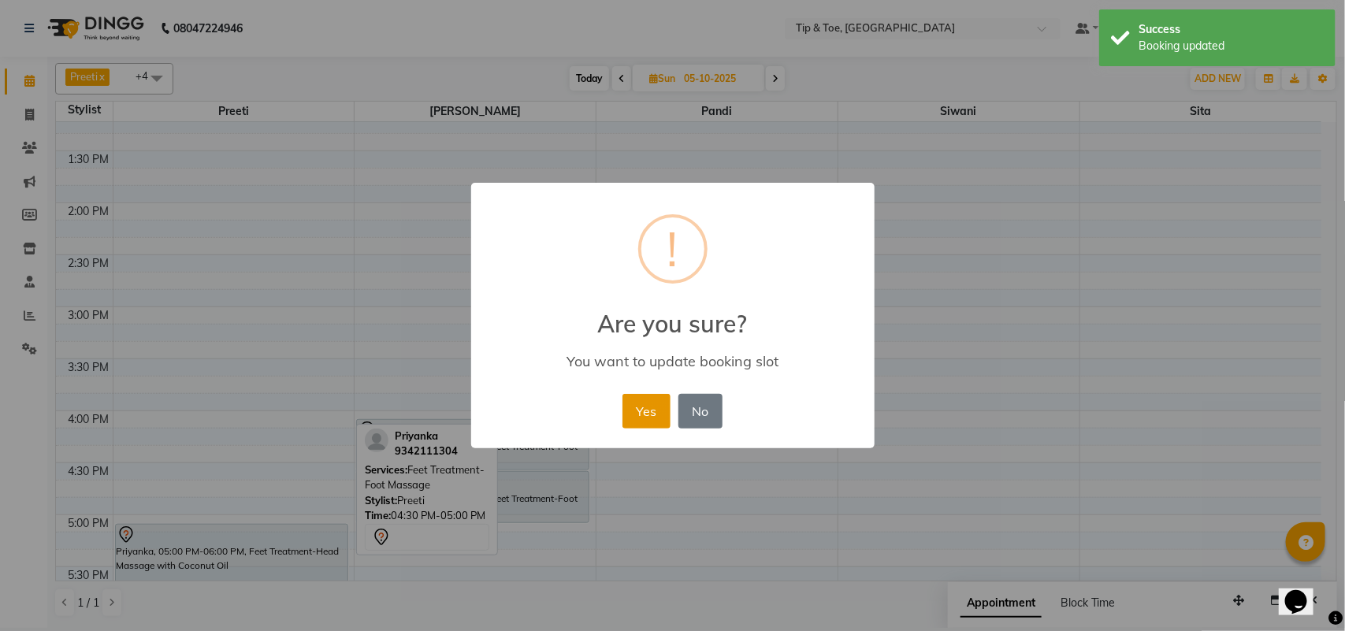
click at [642, 403] on button "Yes" at bounding box center [646, 411] width 48 height 35
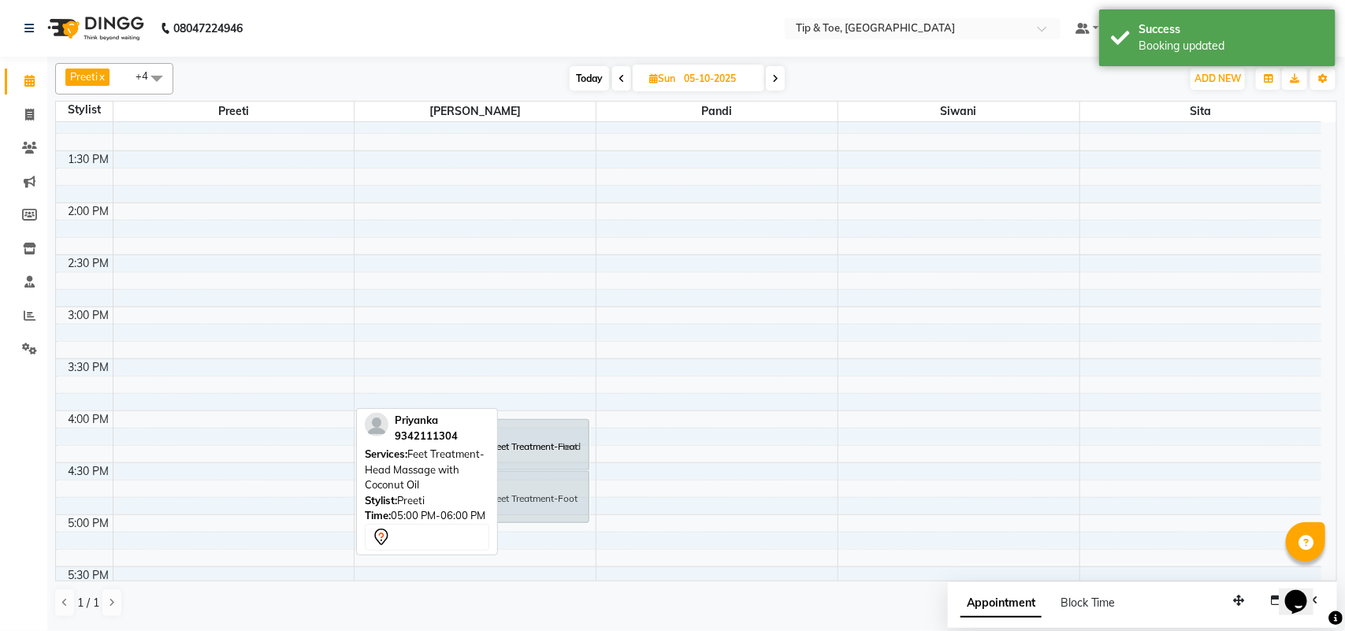
drag, startPoint x: 211, startPoint y: 561, endPoint x: 530, endPoint y: 454, distance: 336.5
click at [530, 454] on tr "Priyanka, 05:00 PM-06:00 PM, Feet Treatment-Head Massage with Coconut Oil [PERS…" at bounding box center [688, 410] width 1265 height 1455
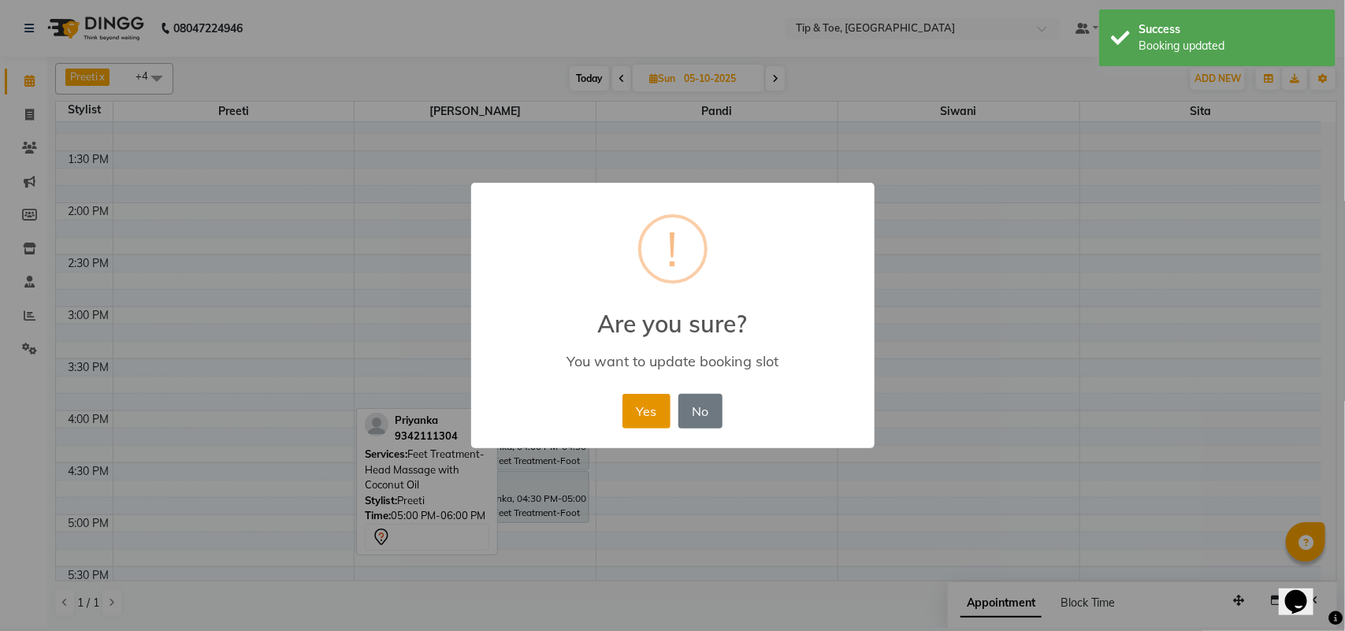
click at [629, 406] on button "Yes" at bounding box center [646, 411] width 48 height 35
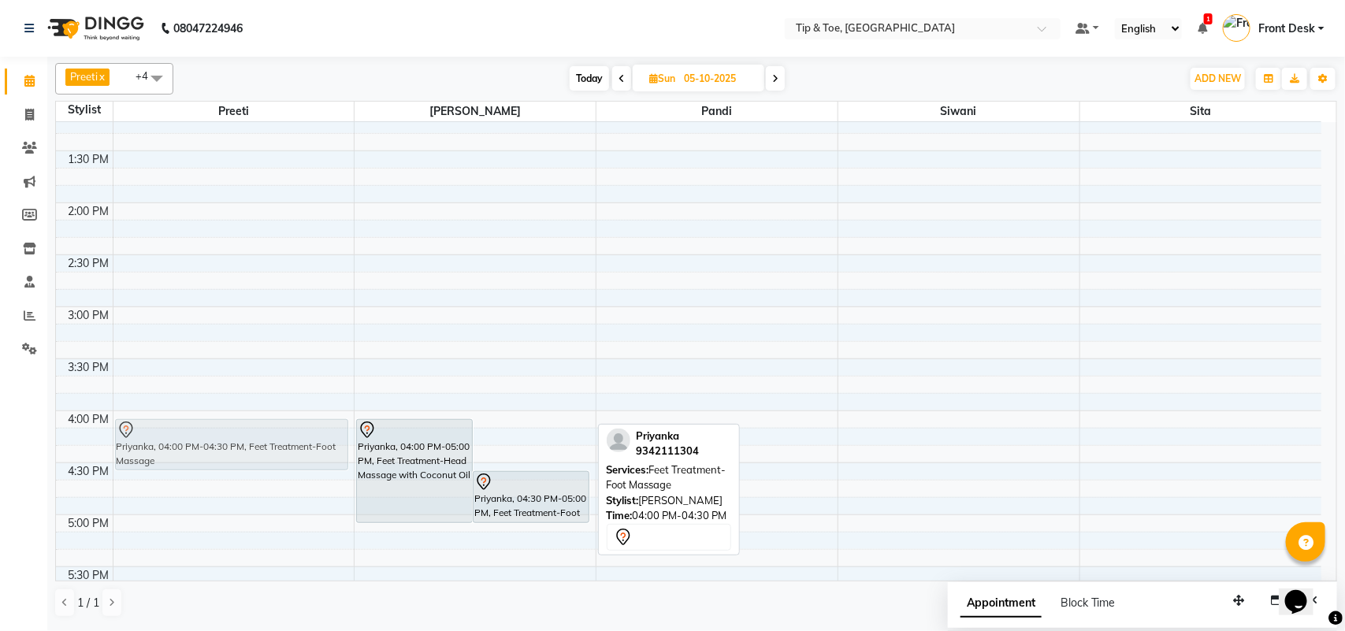
drag, startPoint x: 520, startPoint y: 449, endPoint x: 186, endPoint y: 451, distance: 334.0
click at [186, 451] on tr "[PERSON_NAME], 06:00 PM-07:00 PM, Pedicure-Essential Pedicure Priyanka, 04:00 P…" at bounding box center [688, 410] width 1265 height 1455
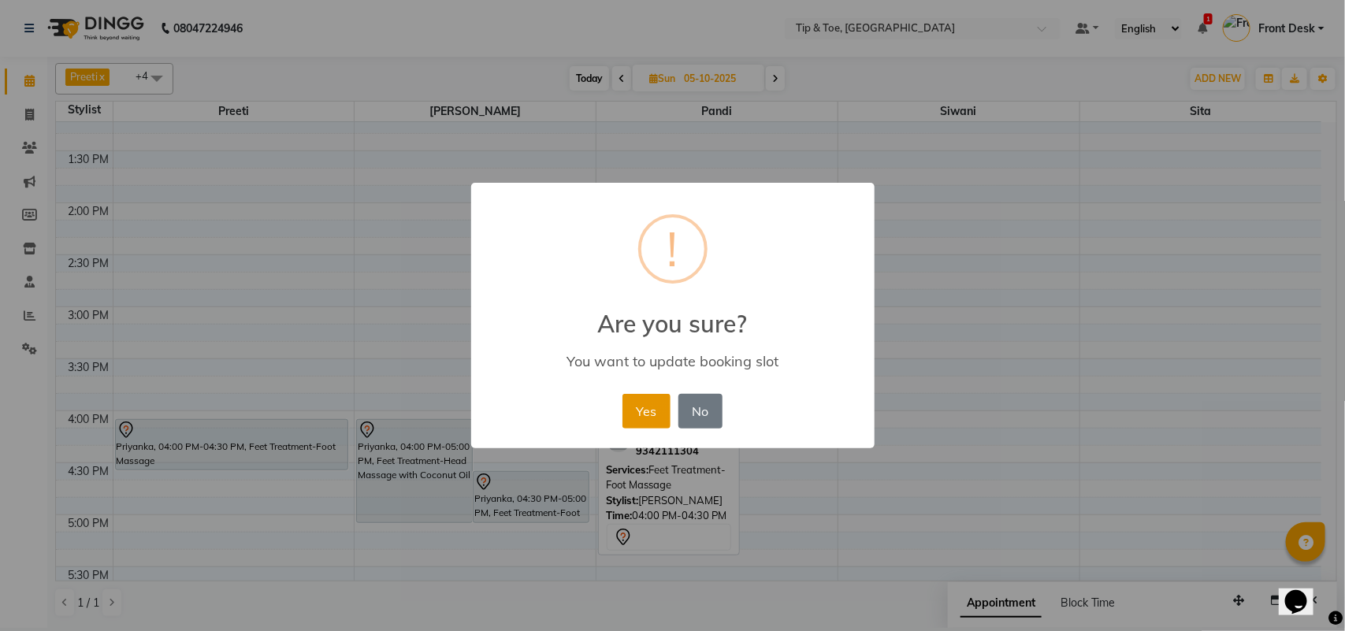
click at [631, 415] on button "Yes" at bounding box center [646, 411] width 48 height 35
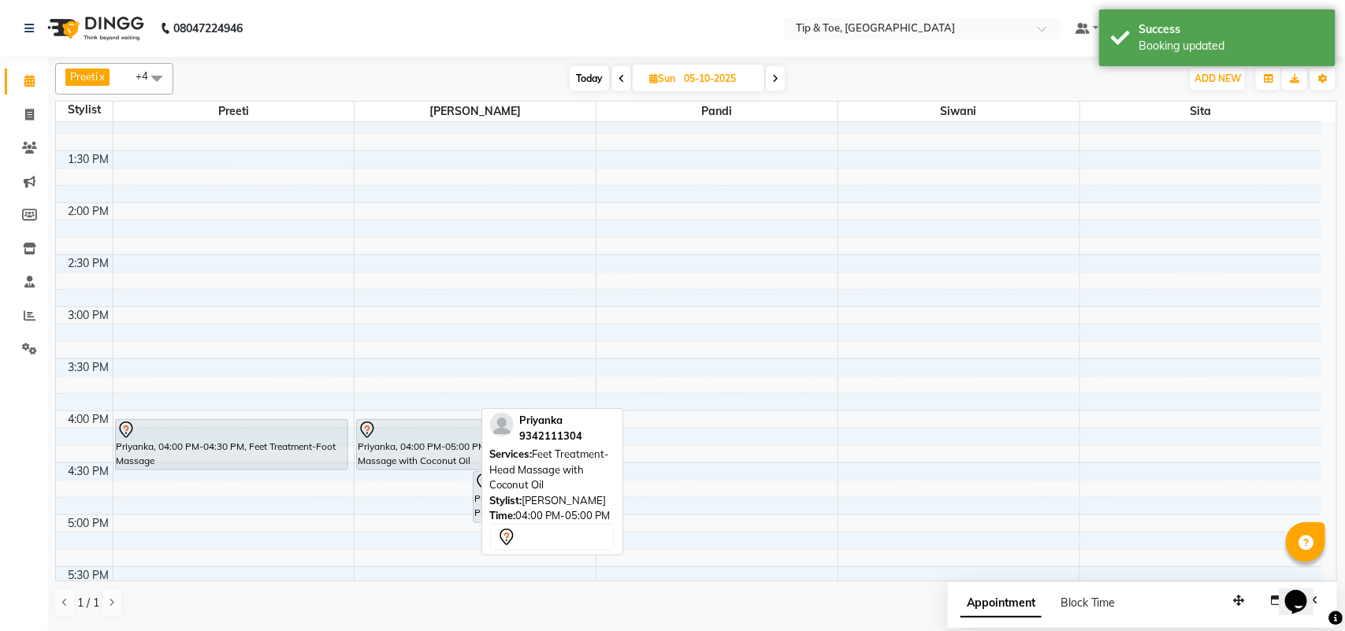
drag, startPoint x: 435, startPoint y: 521, endPoint x: 478, endPoint y: 459, distance: 75.2
click at [478, 459] on div "Priyanka, 04:00 PM-05:00 PM, Feet Treatment-Head Massage with Coconut Oil Priya…" at bounding box center [474, 410] width 241 height 1455
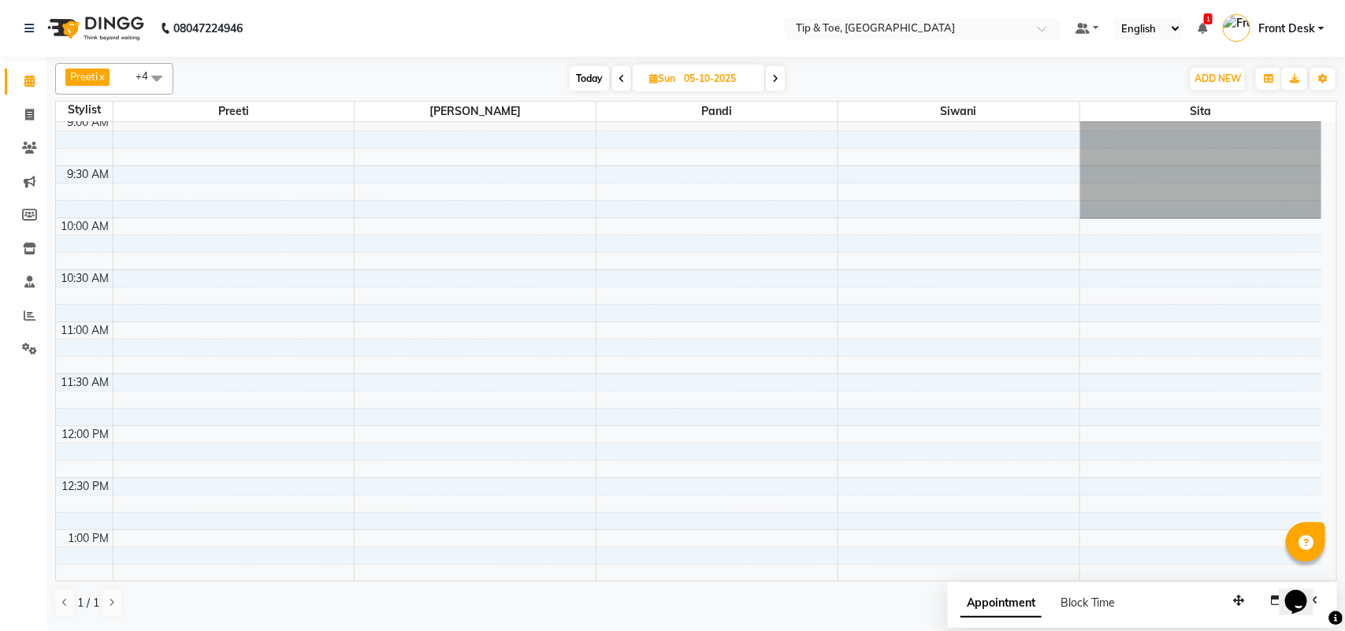
scroll to position [0, 0]
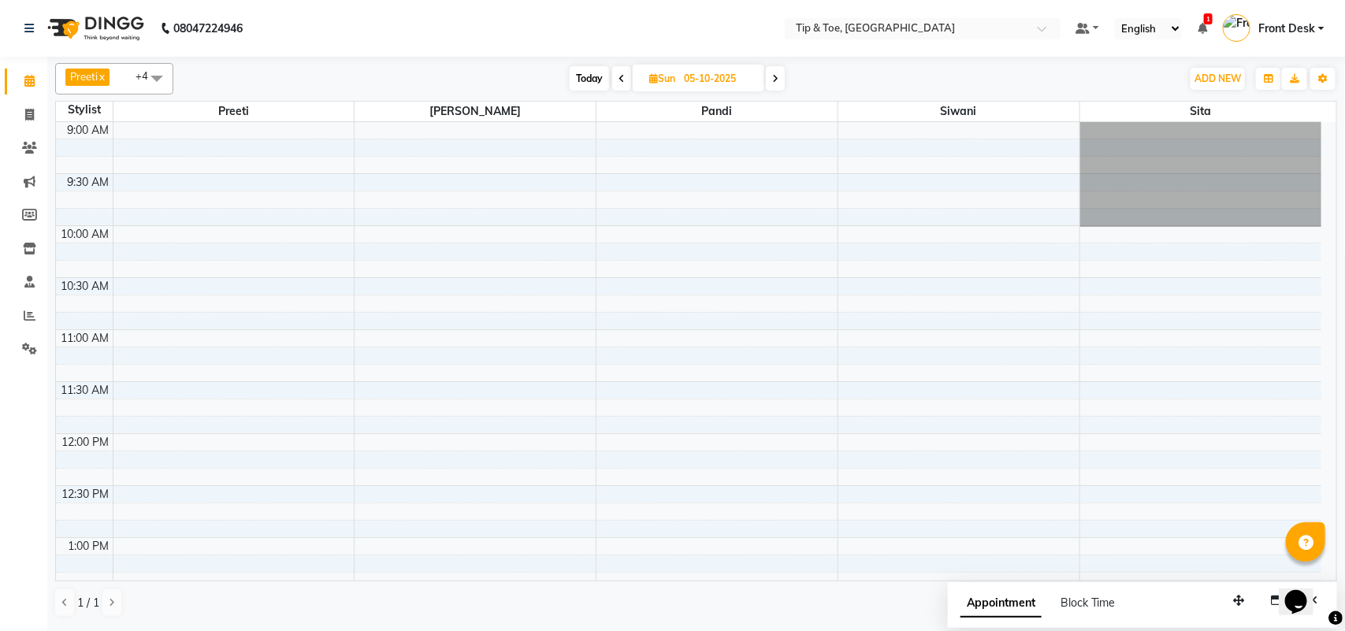
click at [780, 77] on span at bounding box center [775, 78] width 19 height 24
click at [611, 79] on span at bounding box center [620, 78] width 19 height 24
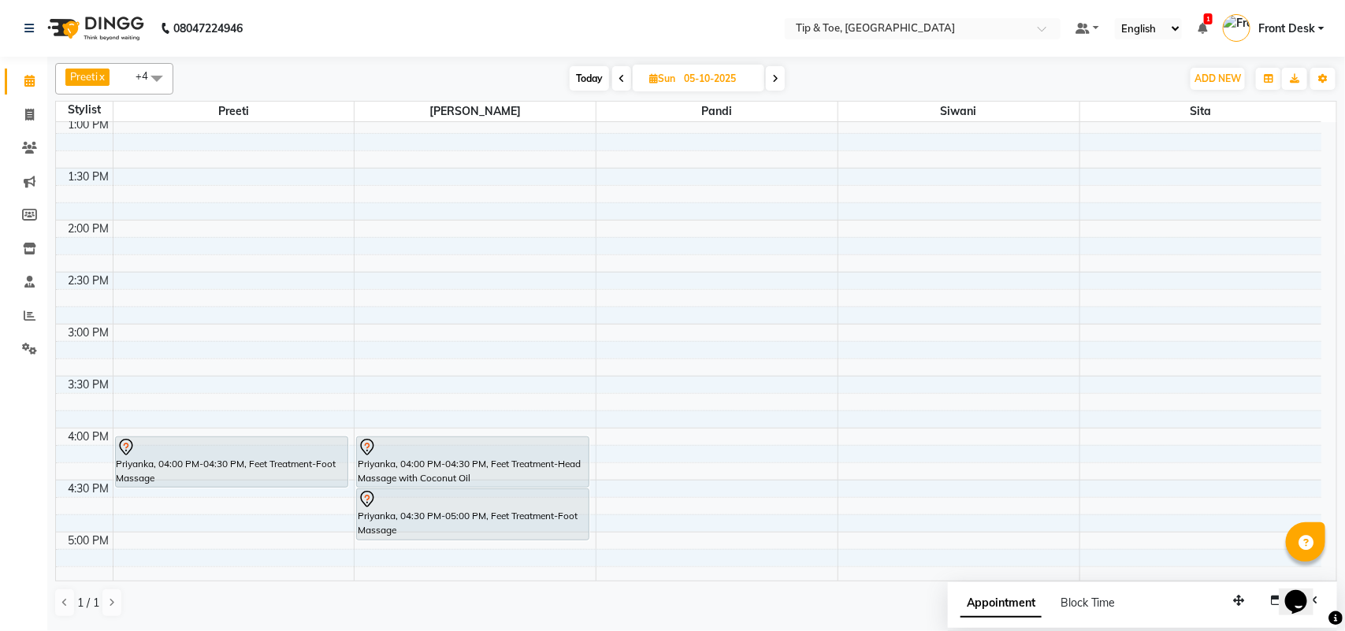
click at [612, 83] on span at bounding box center [621, 78] width 19 height 24
type input "04-10-2025"
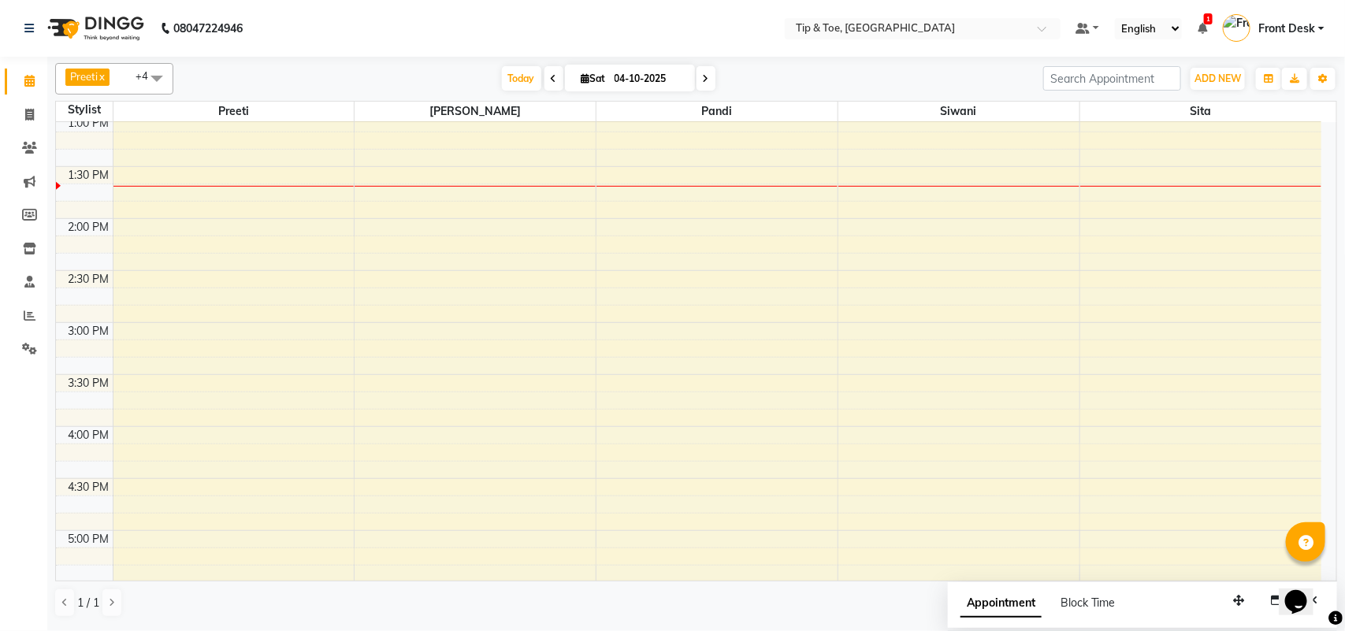
scroll to position [422, 0]
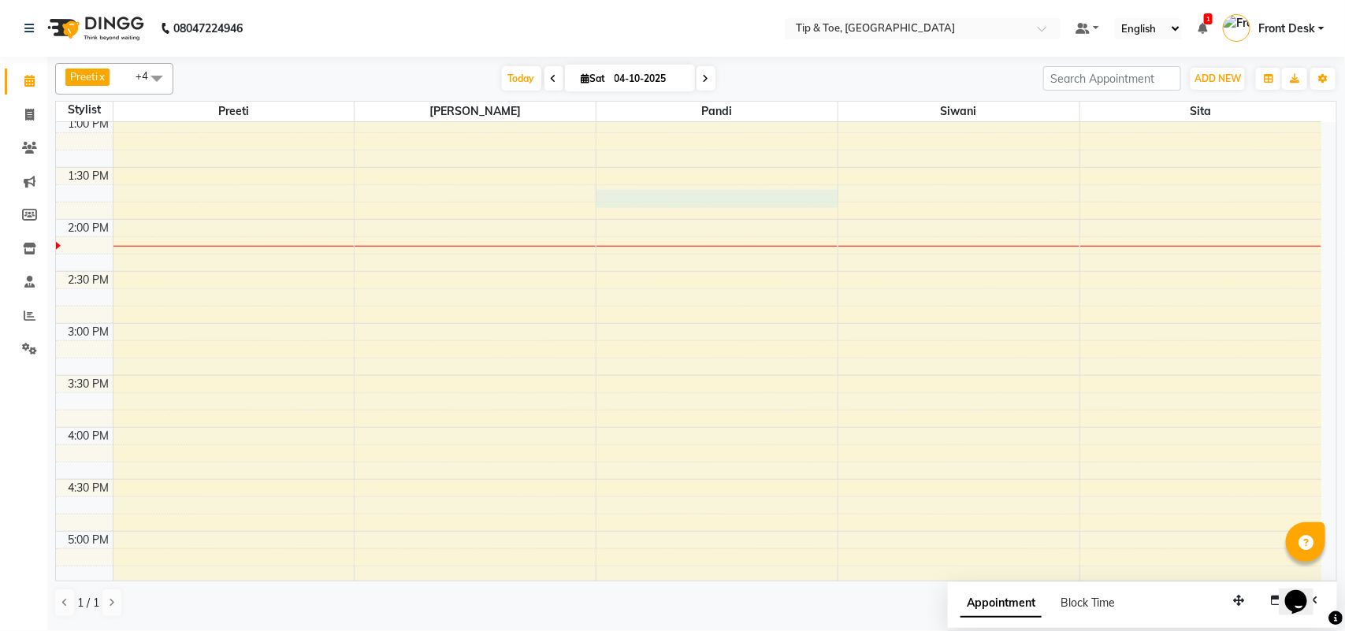
click at [714, 202] on div "9:00 AM 9:30 AM 10:00 AM 10:30 AM 11:00 AM 11:30 AM 12:00 PM 12:30 PM 1:00 PM 1…" at bounding box center [688, 427] width 1265 height 1455
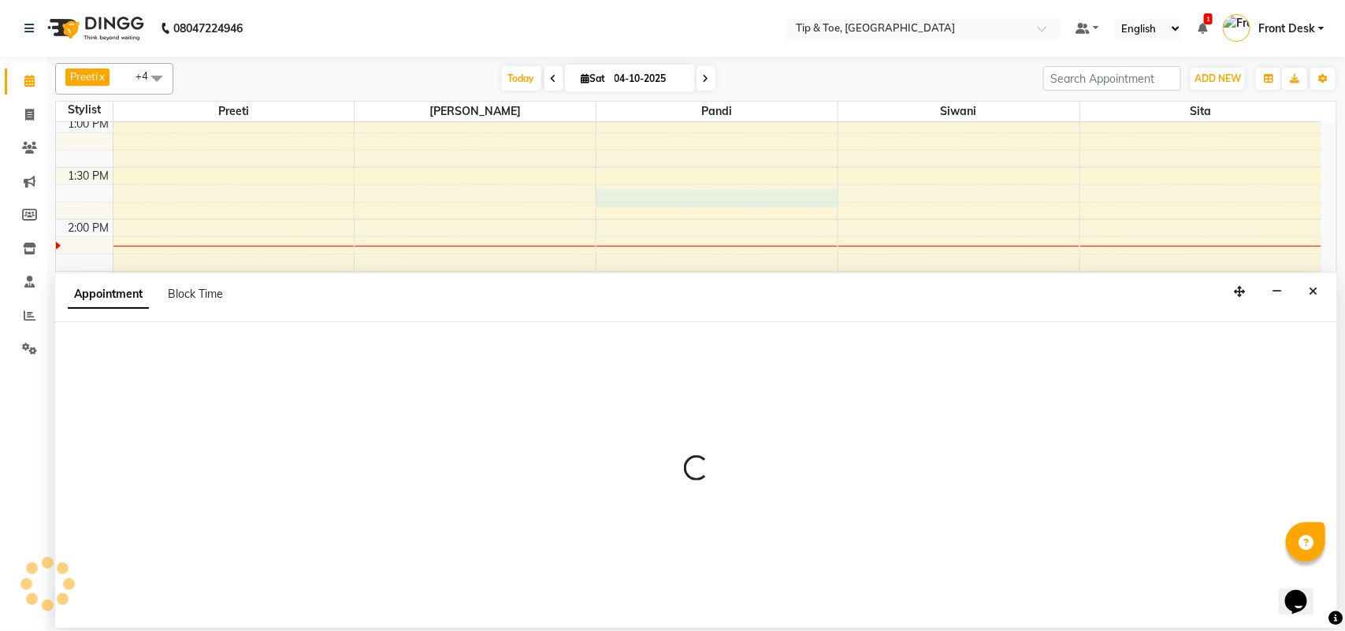
select select "39912"
select select "tentative"
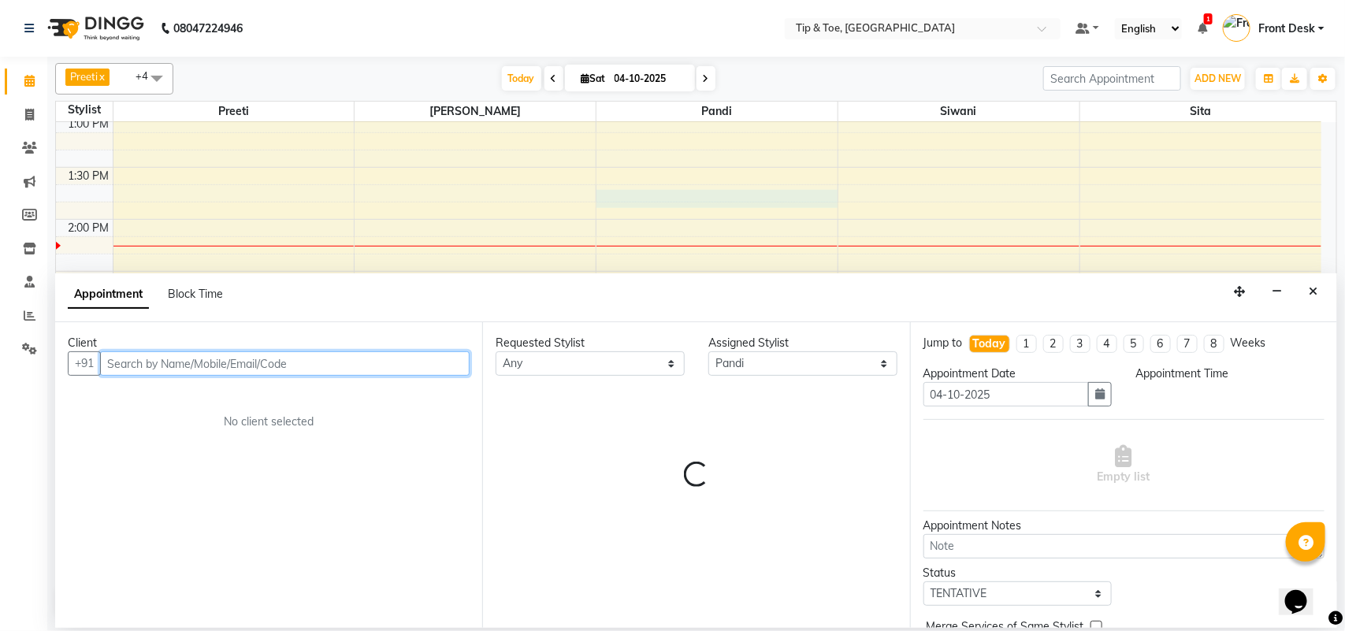
select select "825"
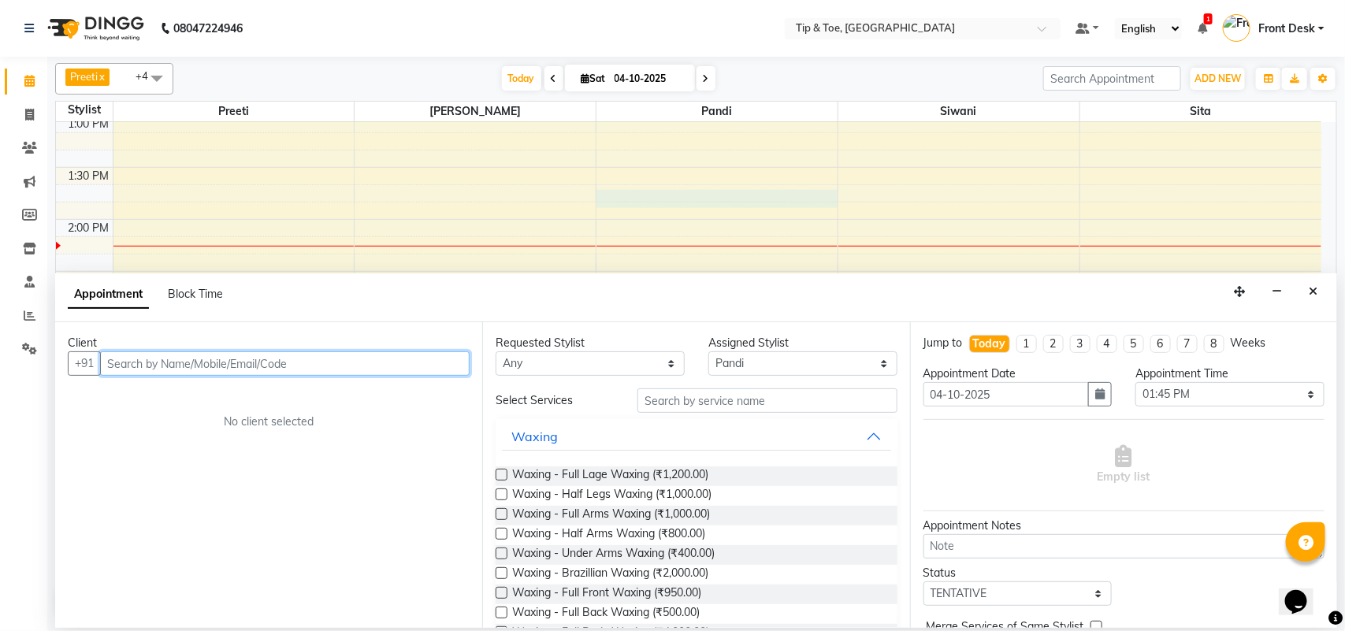
click at [210, 363] on input "text" at bounding box center [284, 363] width 369 height 24
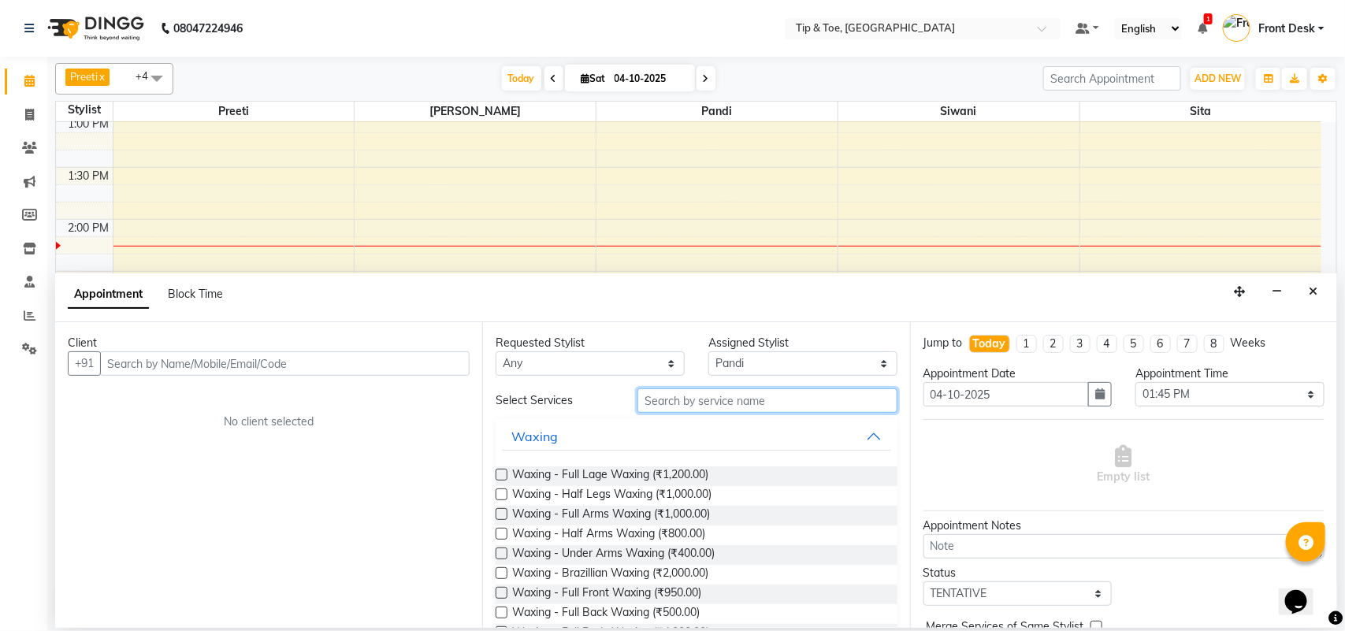
click at [725, 403] on input "text" at bounding box center [767, 400] width 260 height 24
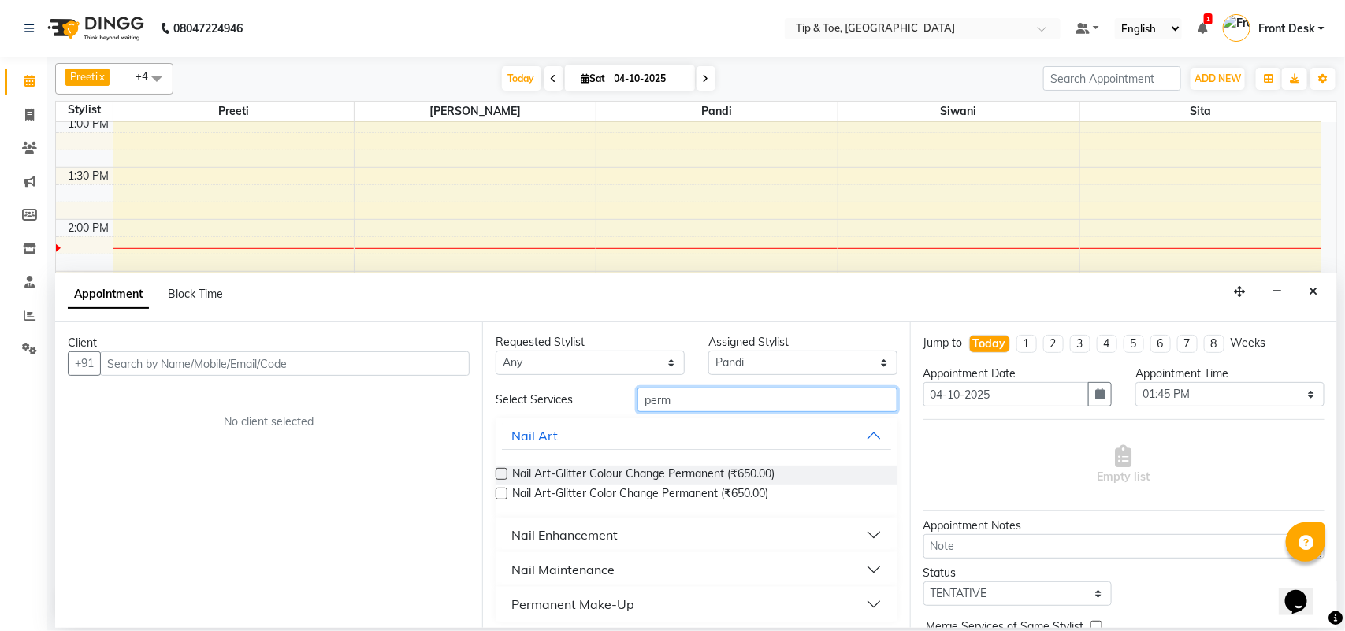
scroll to position [0, 0]
click at [715, 394] on input "perm" at bounding box center [767, 400] width 260 height 24
type input "p"
click at [709, 399] on input "perma" at bounding box center [767, 400] width 260 height 24
type input "p"
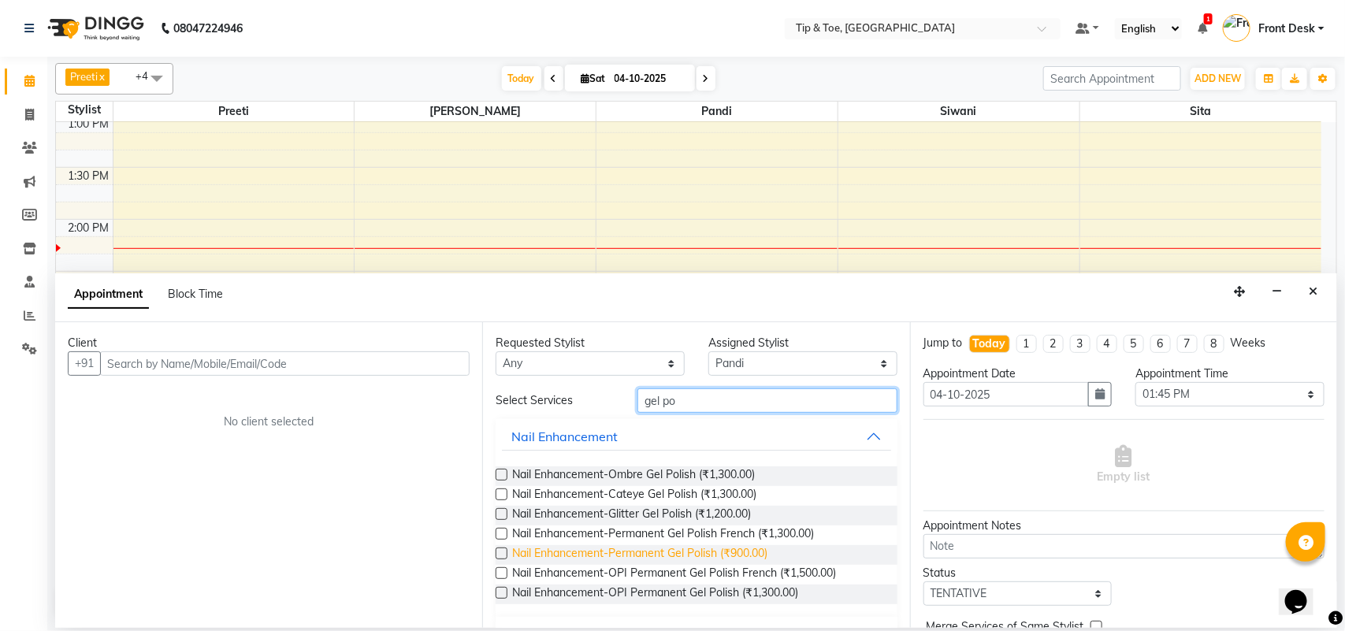
type input "gel po"
click at [568, 554] on span "Nail Enhancement-Permanent Gel Polish (₹900.00)" at bounding box center [639, 555] width 255 height 20
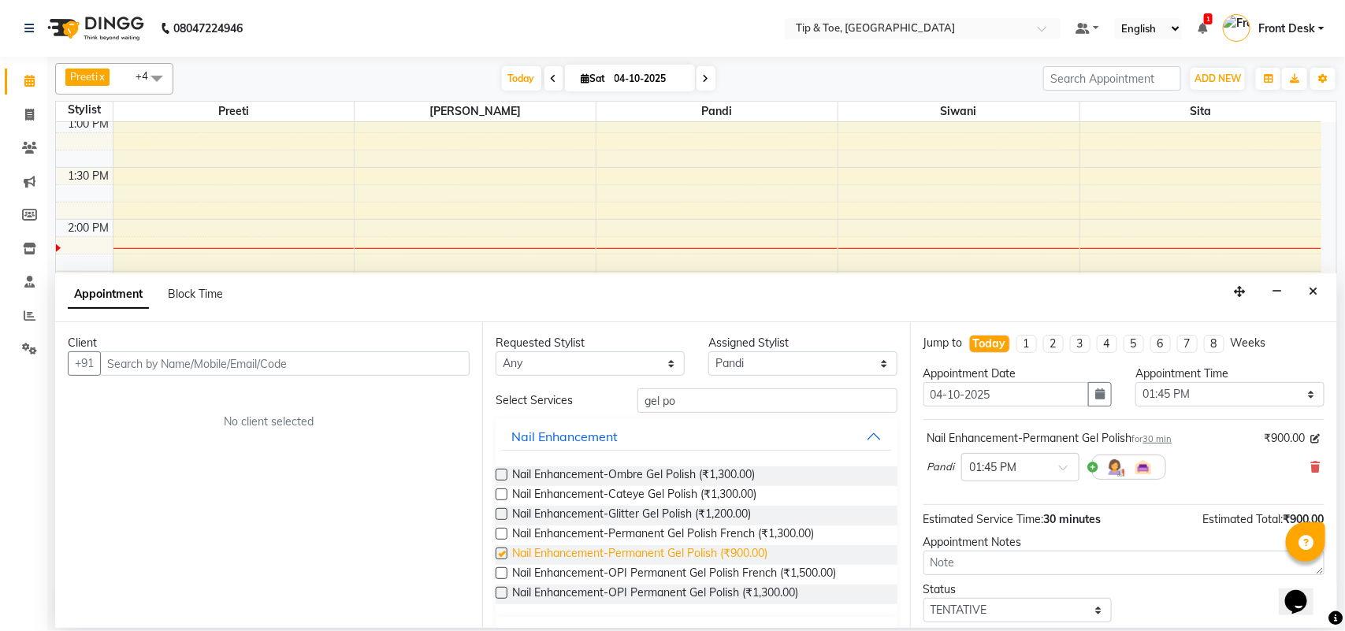
checkbox input "false"
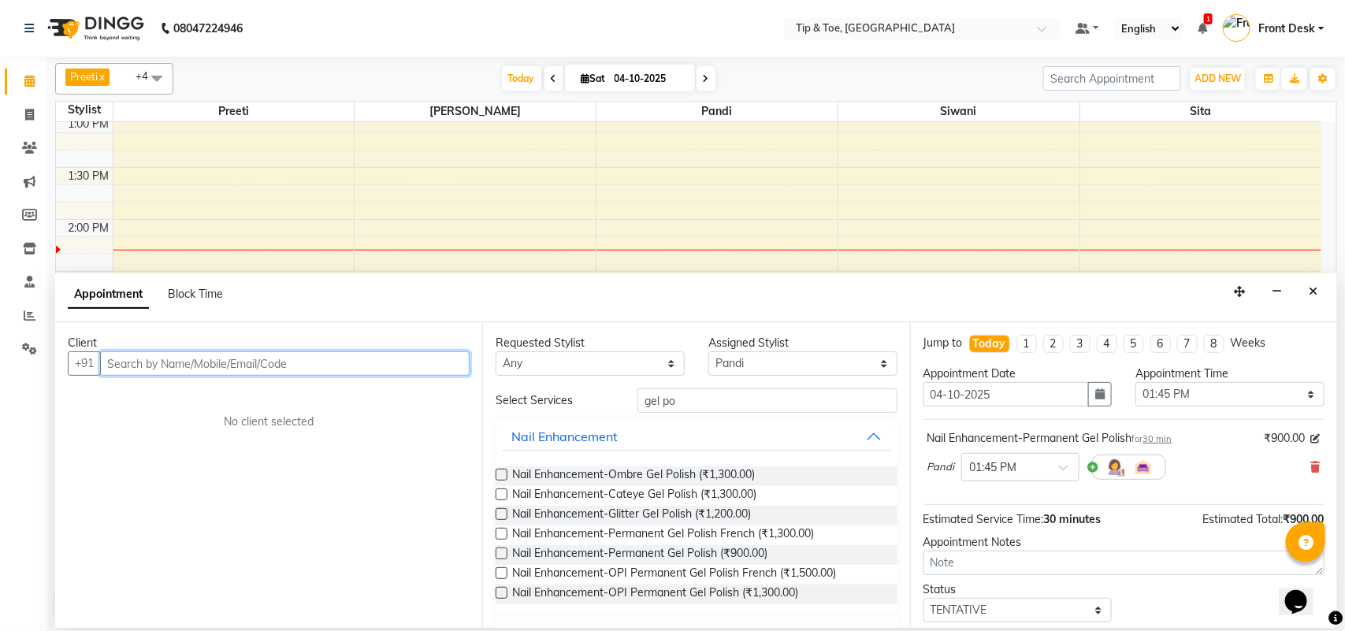
click at [258, 365] on input "text" at bounding box center [284, 363] width 369 height 24
click at [206, 359] on input "text" at bounding box center [284, 363] width 369 height 24
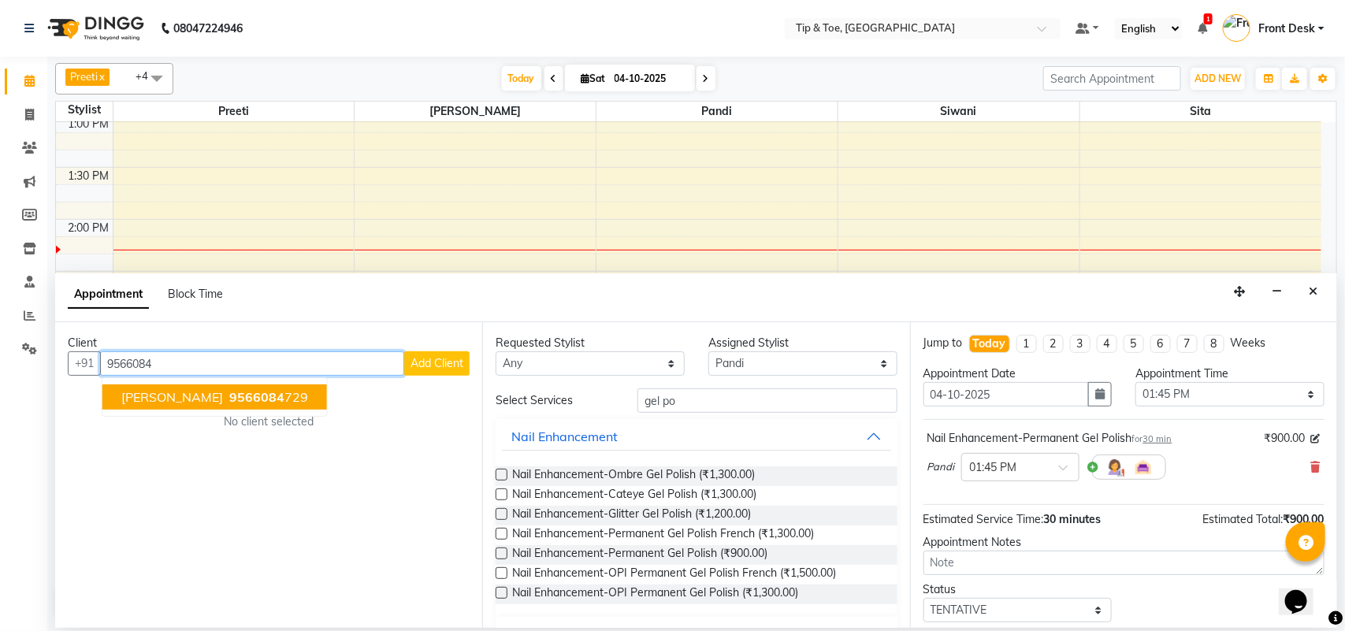
click at [236, 408] on button "[PERSON_NAME] 9566084 729" at bounding box center [214, 396] width 224 height 25
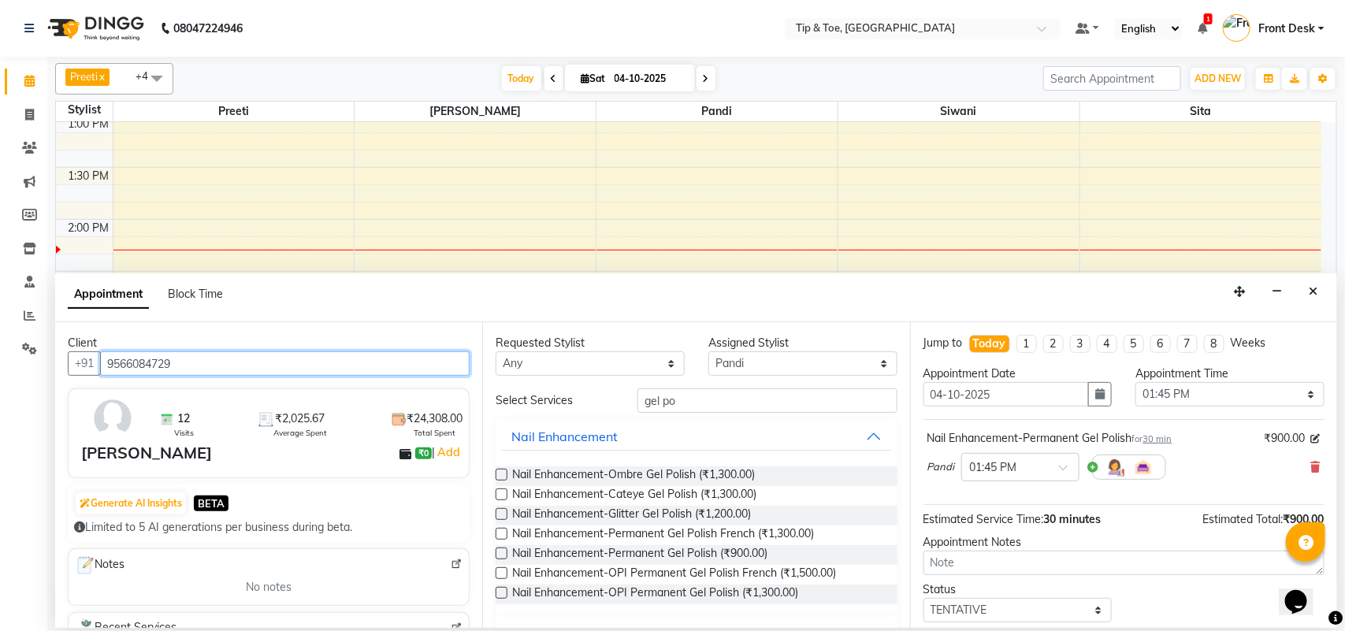
type input "9566084729"
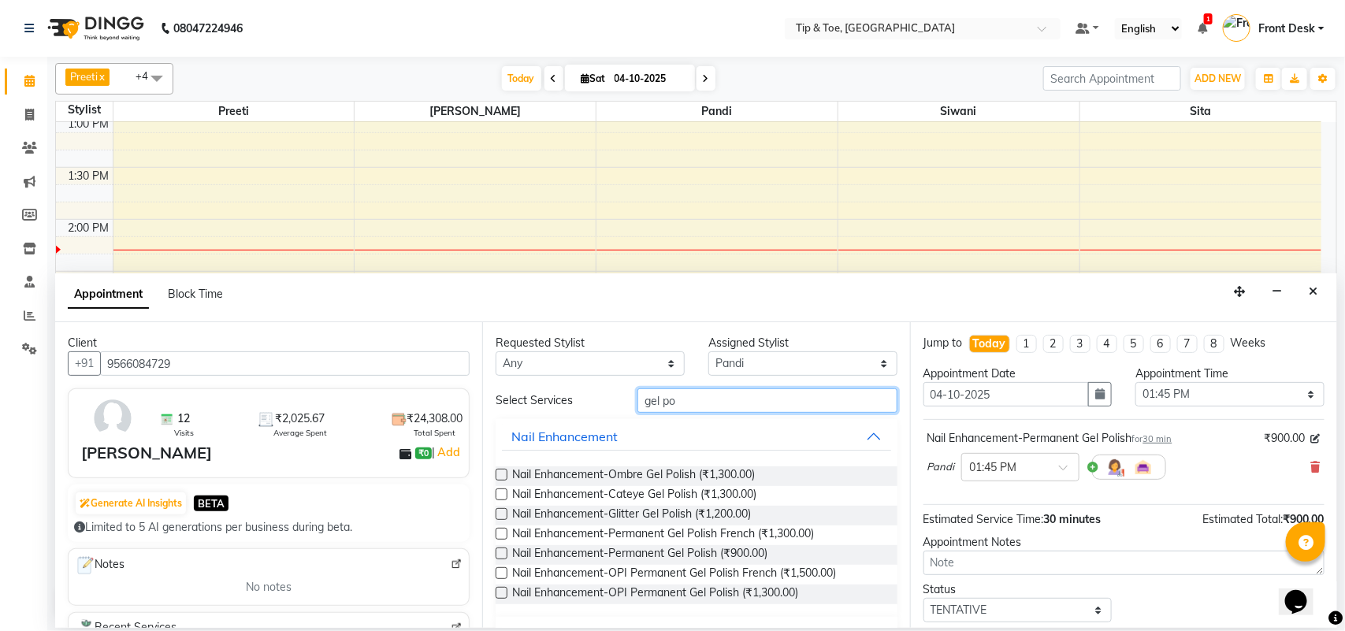
click at [697, 406] on input "gel po" at bounding box center [767, 400] width 260 height 24
click at [717, 552] on span "Nail Enhancement-Permanent Gel Polish (₹900.00)" at bounding box center [639, 555] width 255 height 20
checkbox input "false"
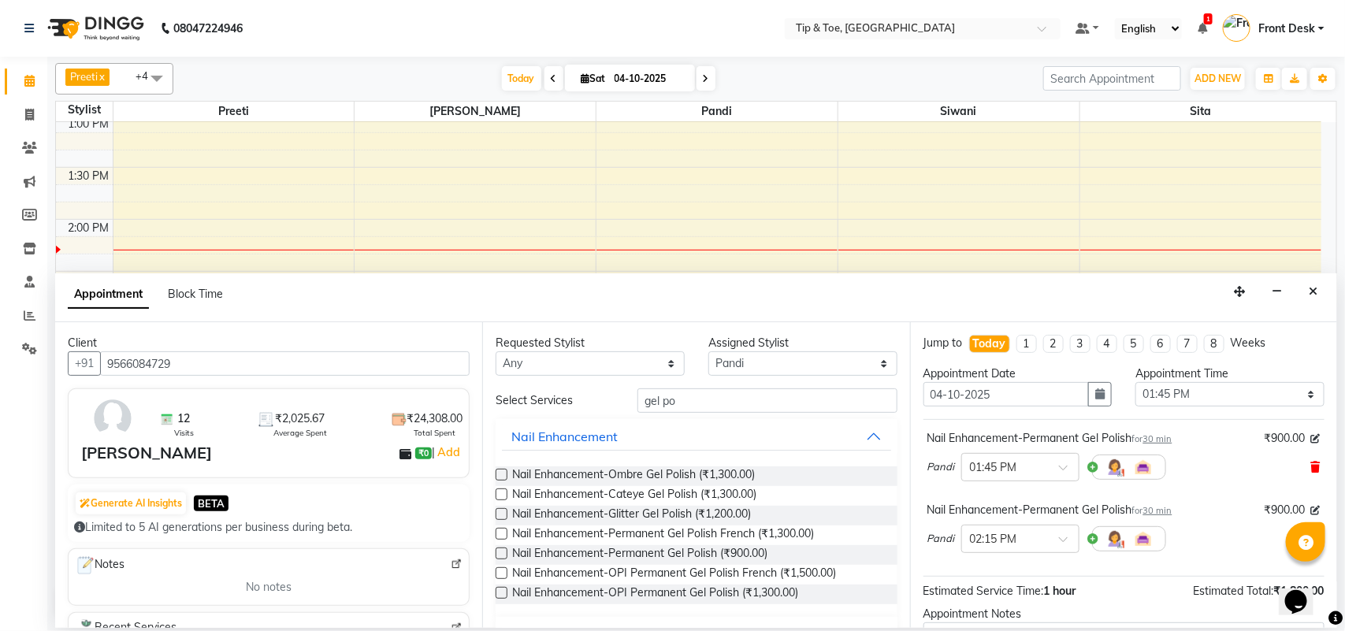
click at [1311, 462] on span at bounding box center [1315, 467] width 9 height 17
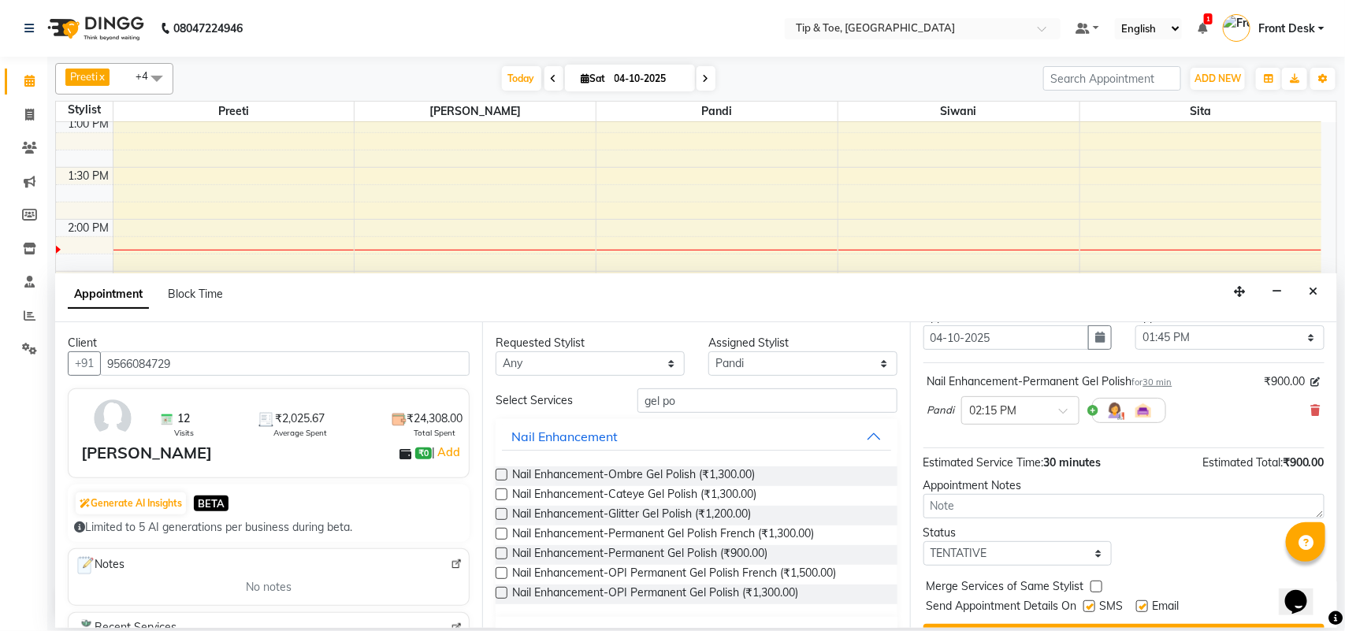
scroll to position [95, 0]
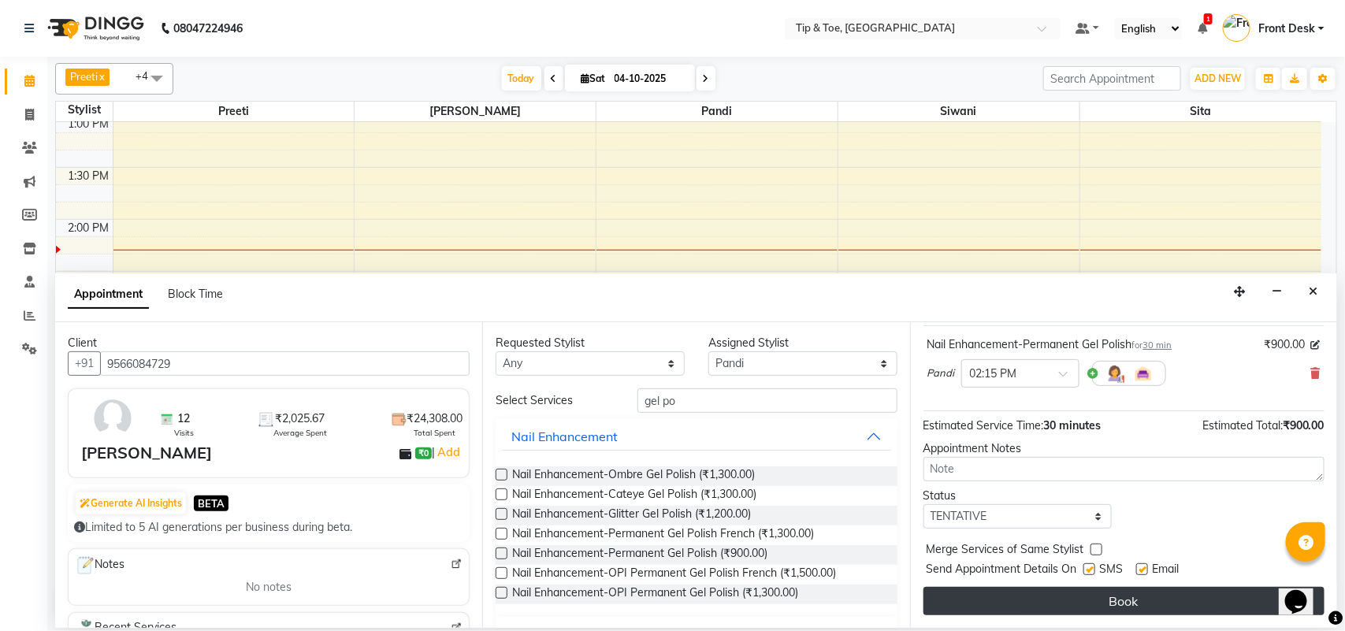
click at [1126, 596] on button "Book" at bounding box center [1123, 601] width 401 height 28
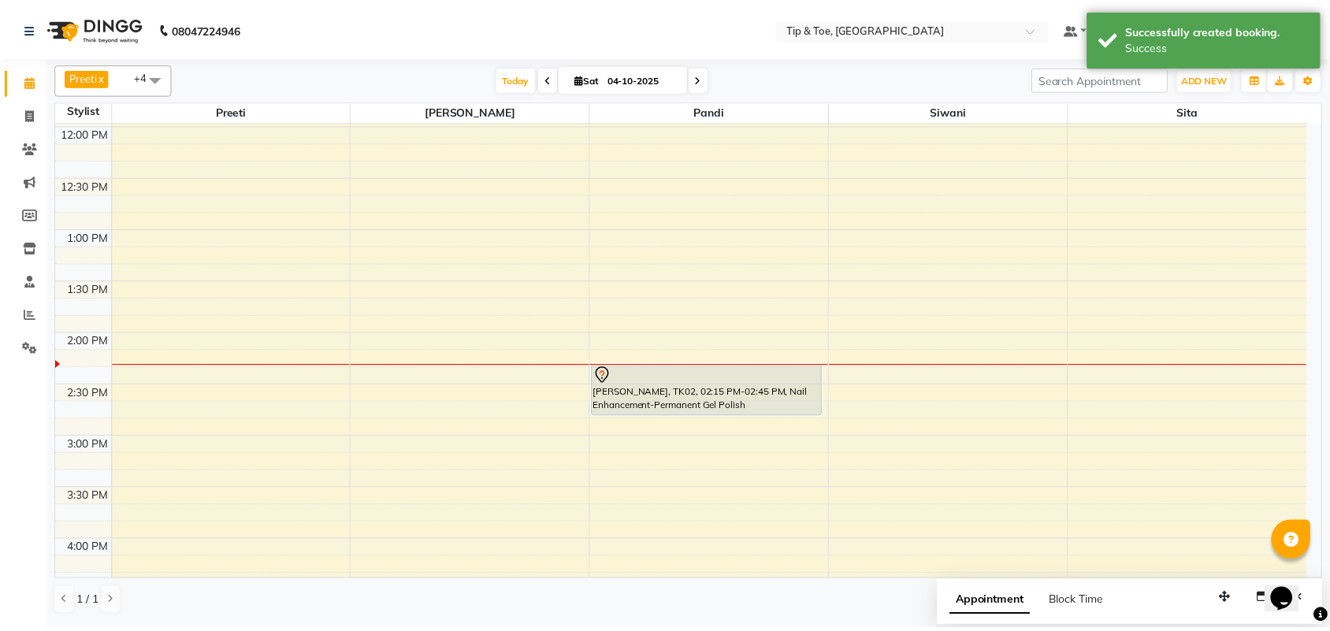
scroll to position [324, 0]
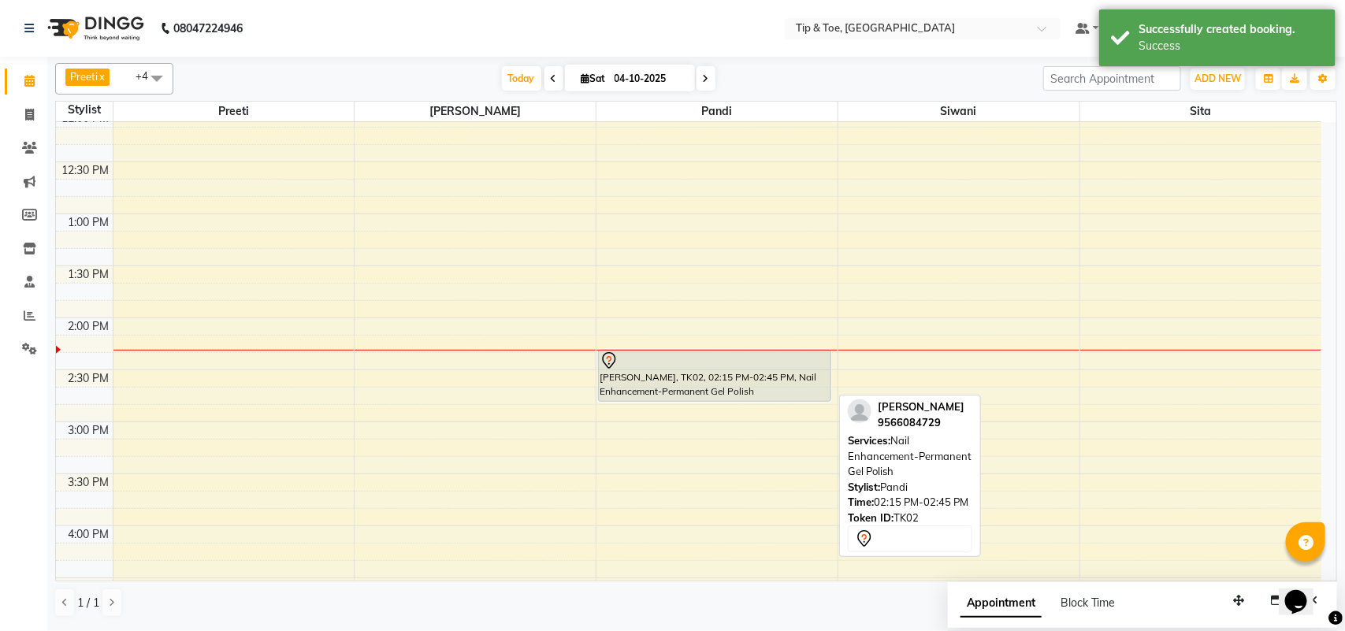
click at [701, 394] on div "[PERSON_NAME], TK02, 02:15 PM-02:45 PM, Nail Enhancement-Permanent Gel Polish" at bounding box center [715, 376] width 232 height 50
click at [699, 392] on div "[PERSON_NAME], TK02, 02:15 PM-02:45 PM, Nail Enhancement-Permanent Gel Polish" at bounding box center [715, 376] width 232 height 50
select select "7"
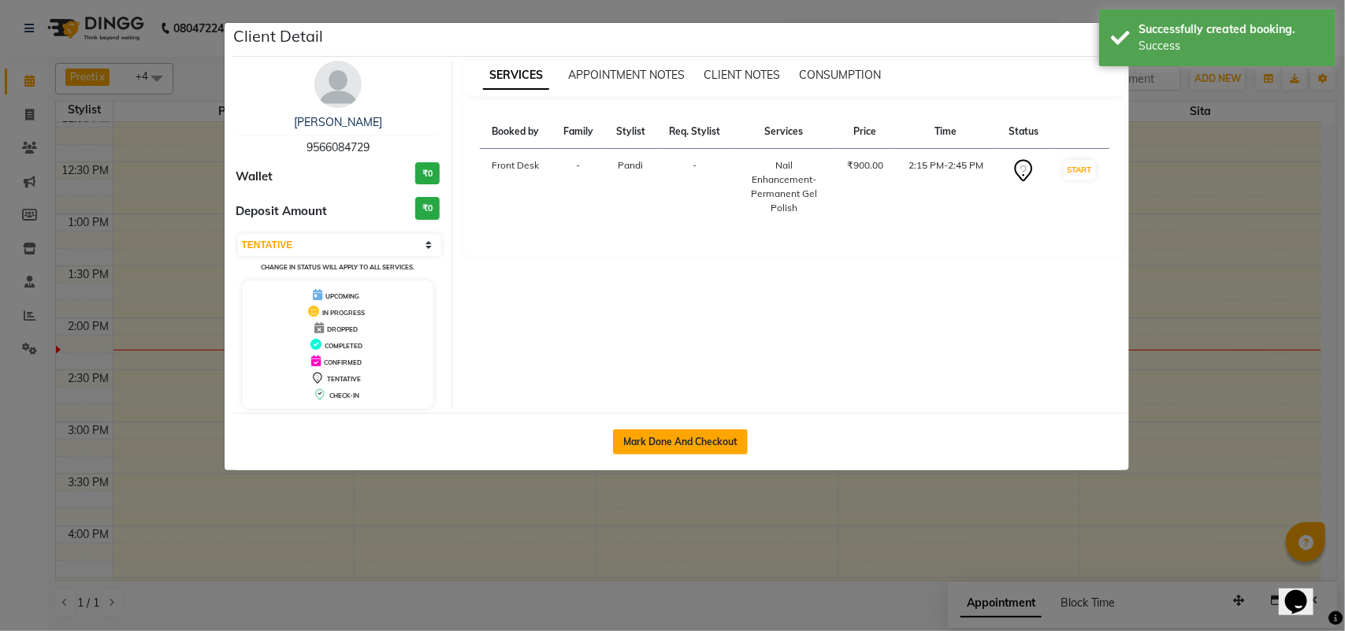
click at [713, 443] on button "Mark Done And Checkout" at bounding box center [680, 441] width 135 height 25
select select "service"
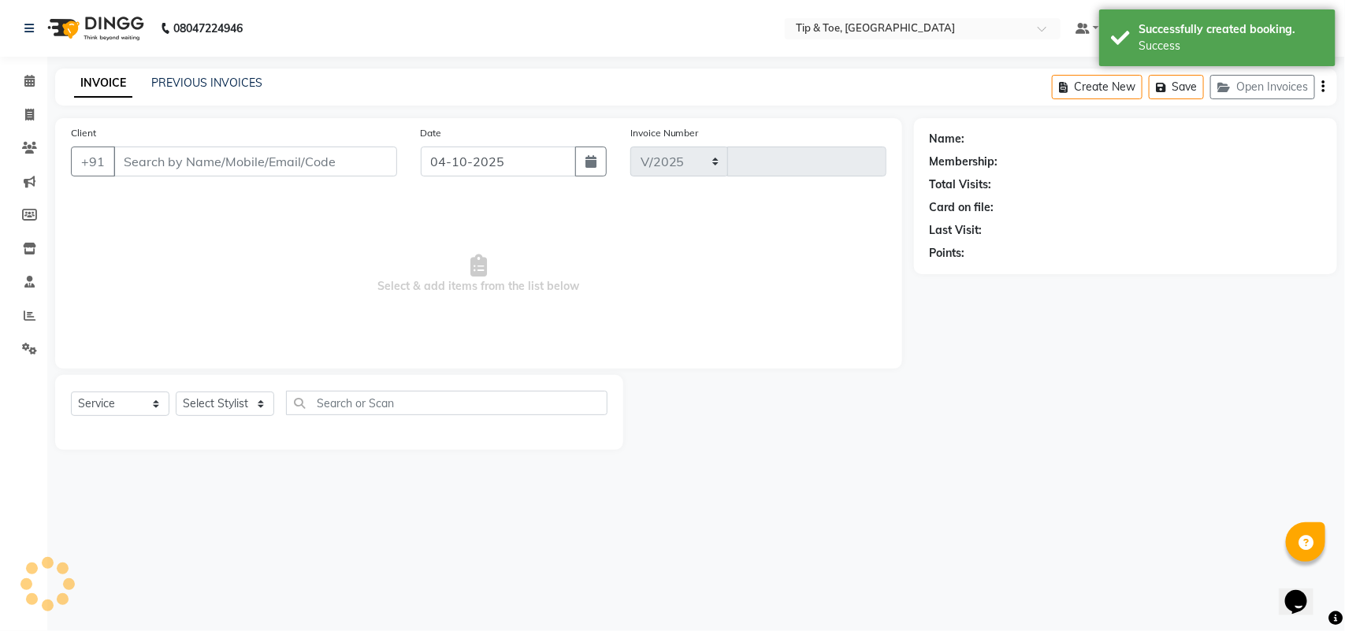
select select "5770"
type input "1340"
type input "9566084729"
select select "39912"
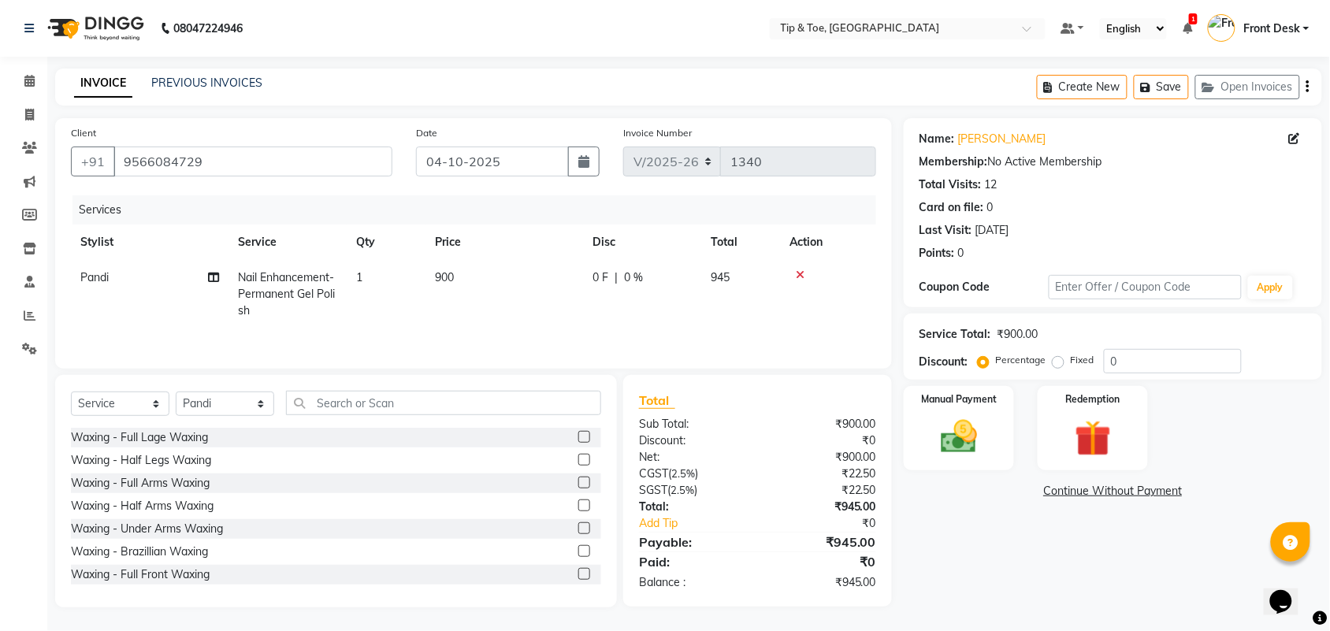
scroll to position [2, 0]
click at [952, 440] on img at bounding box center [958, 436] width 61 height 43
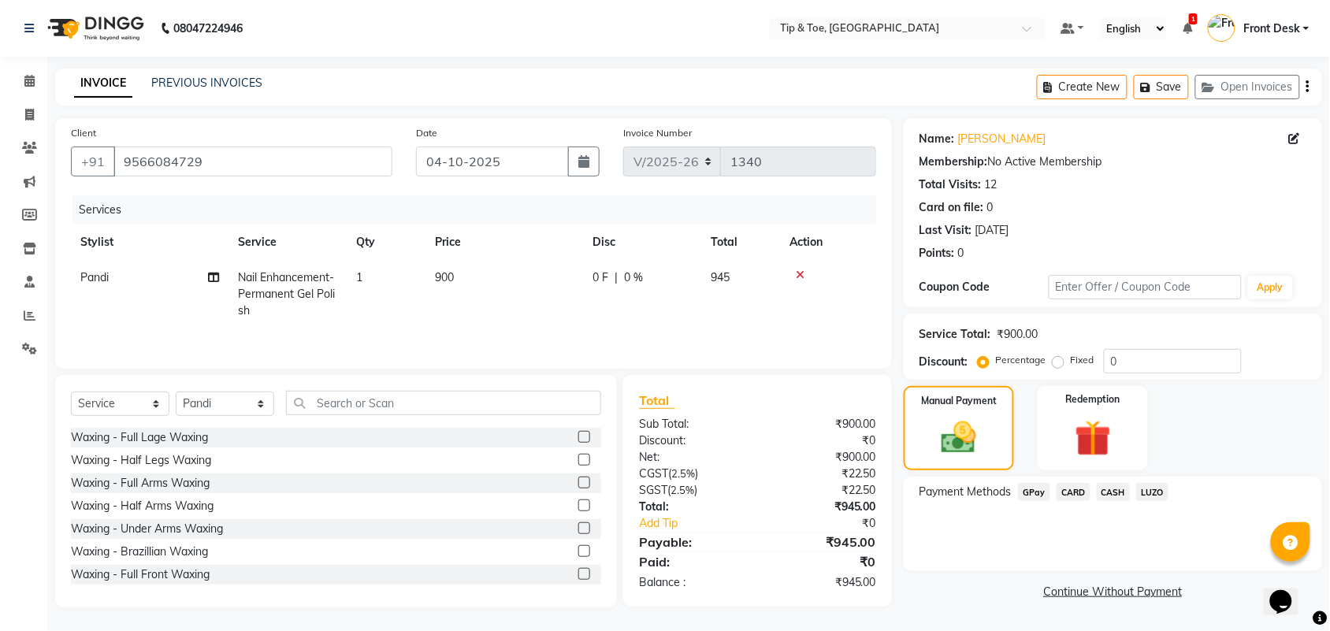
click at [1034, 490] on span "GPay" at bounding box center [1034, 492] width 32 height 18
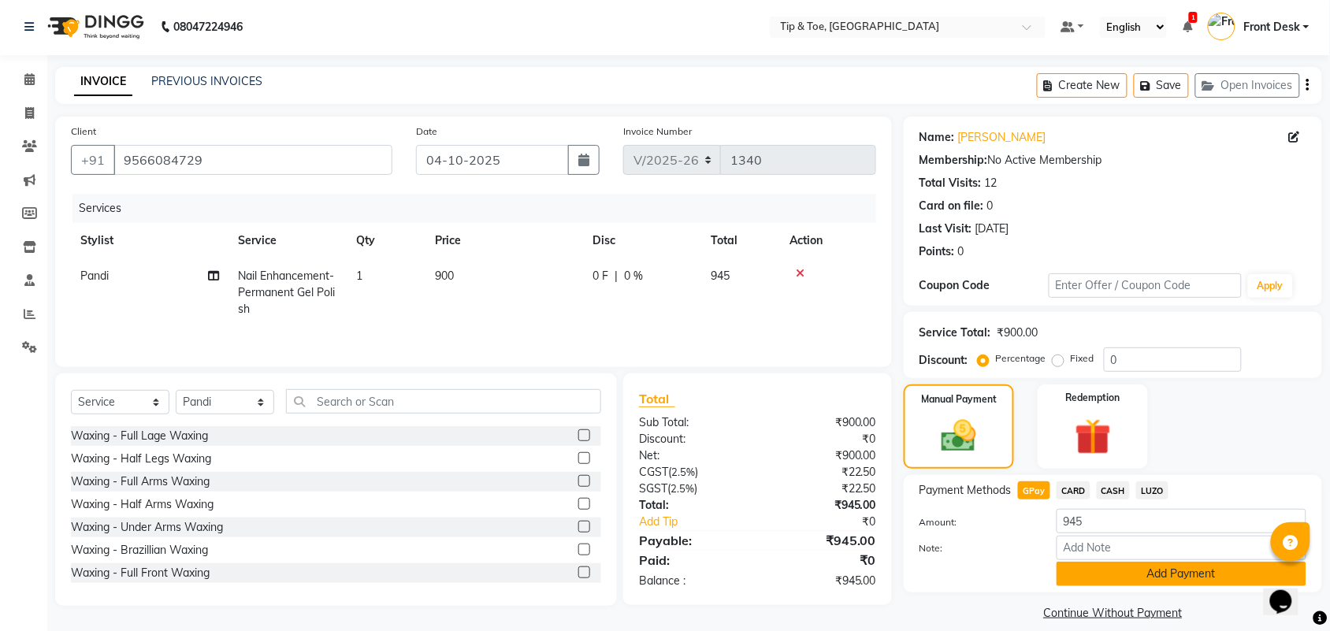
click at [1085, 580] on button "Add Payment" at bounding box center [1181, 574] width 250 height 24
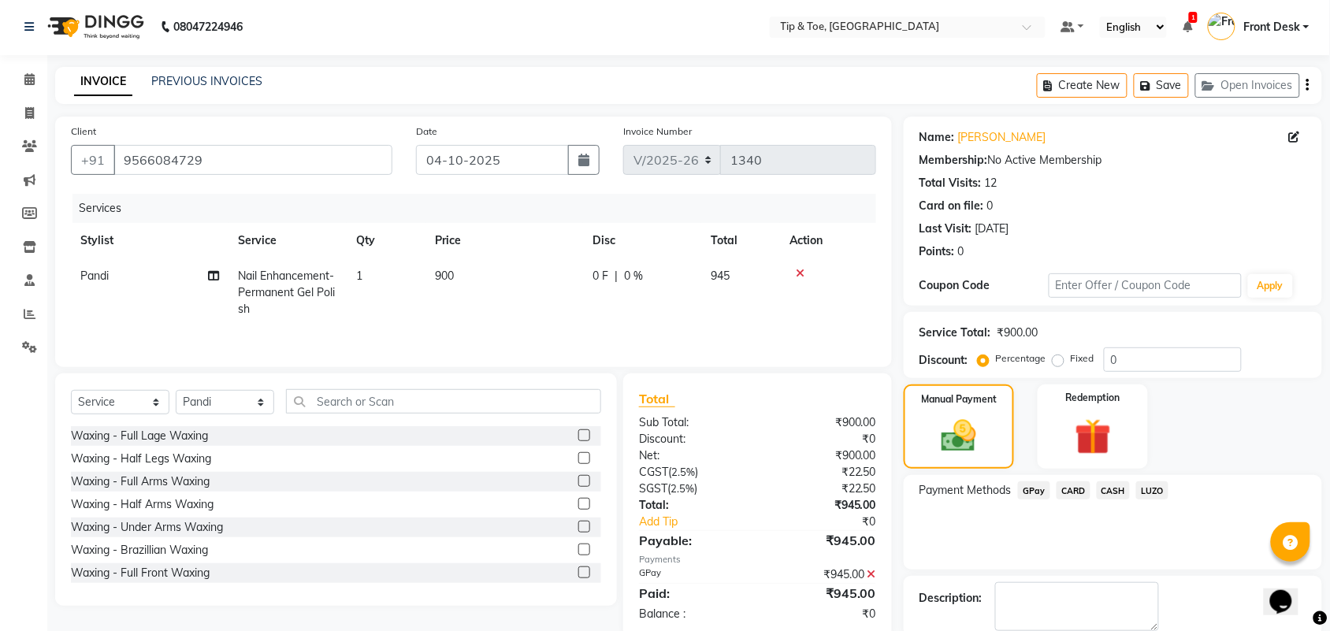
scroll to position [85, 0]
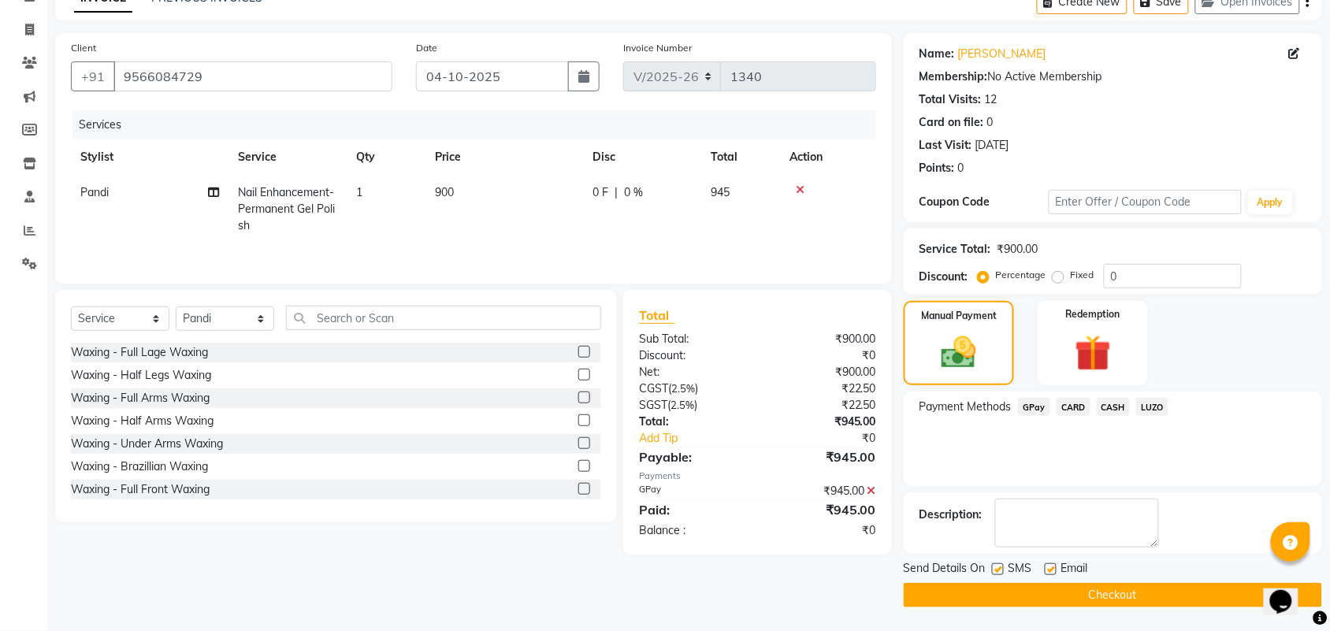
click at [1133, 596] on button "Checkout" at bounding box center [1113, 595] width 418 height 24
